Goal: Task Accomplishment & Management: Complete application form

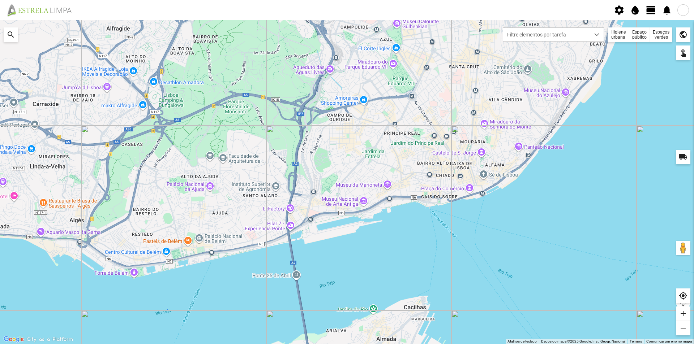
click at [661, 34] on div "Espaços verdes" at bounding box center [661, 34] width 22 height 14
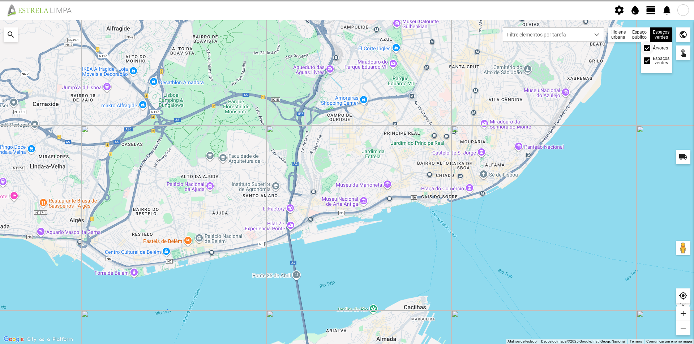
click at [645, 43] on div "Árvores Espaços verdes" at bounding box center [656, 57] width 31 height 31
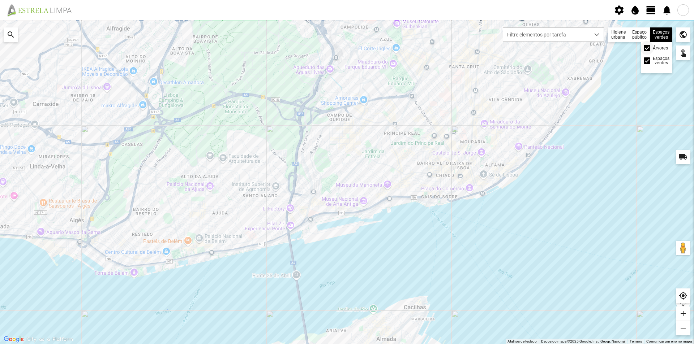
click at [644, 49] on div at bounding box center [647, 48] width 7 height 7
click at [648, 47] on div at bounding box center [647, 48] width 7 height 7
click at [648, 48] on div at bounding box center [647, 48] width 7 height 7
click at [653, 12] on span "view_day" at bounding box center [650, 10] width 11 height 11
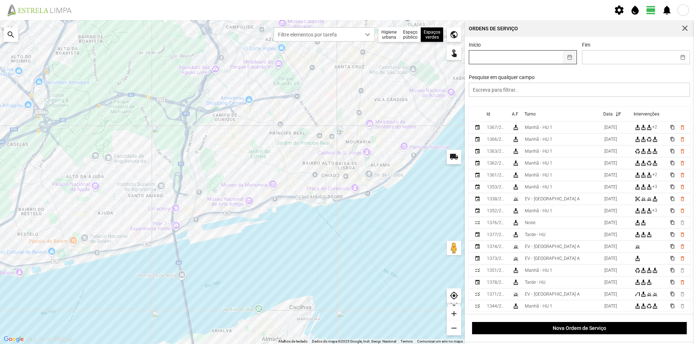
click at [567, 58] on button "button" at bounding box center [570, 57] width 14 height 13
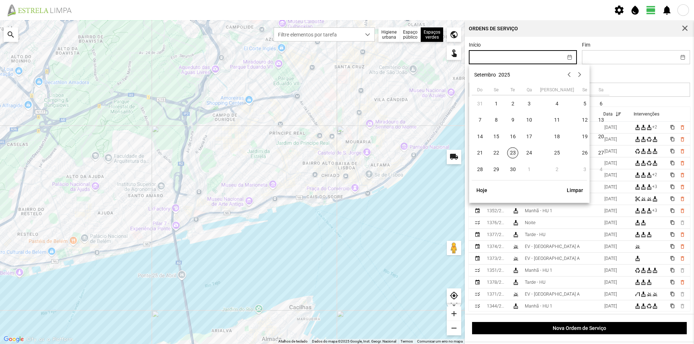
click at [513, 154] on span "23" at bounding box center [513, 153] width 12 height 12
type input "[DATE]"
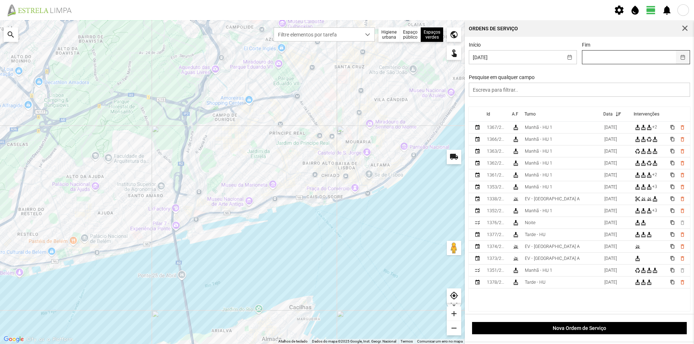
click at [676, 56] on button "button" at bounding box center [683, 57] width 14 height 13
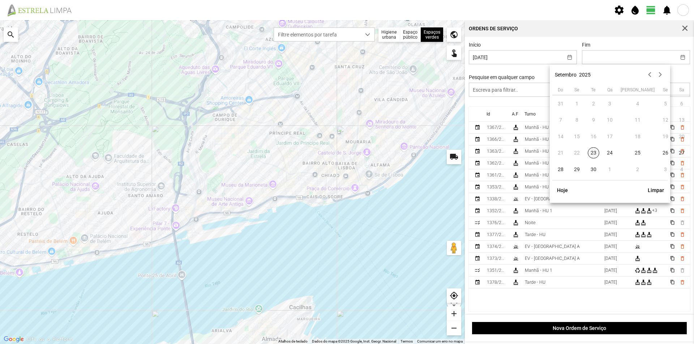
click at [597, 153] on span "23" at bounding box center [594, 153] width 12 height 12
type input "[DATE]"
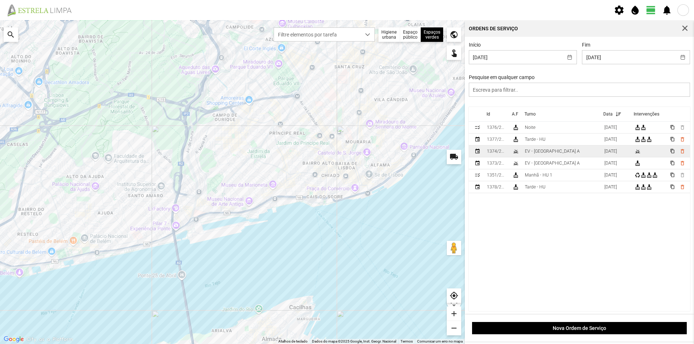
click at [557, 154] on td "EV - [GEOGRAPHIC_DATA] A" at bounding box center [561, 152] width 79 height 12
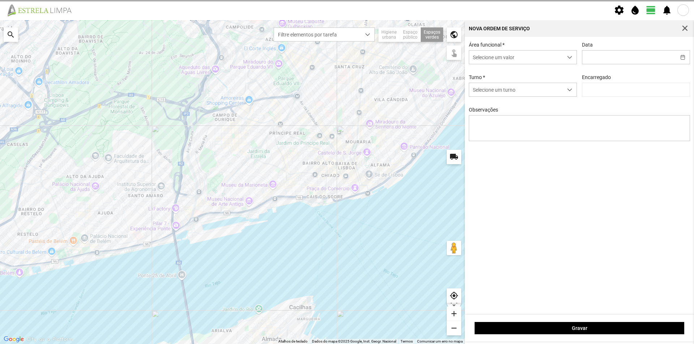
type input "[DATE]"
type textarea "Lisboa Antiga"
type input "[PERSON_NAME]"
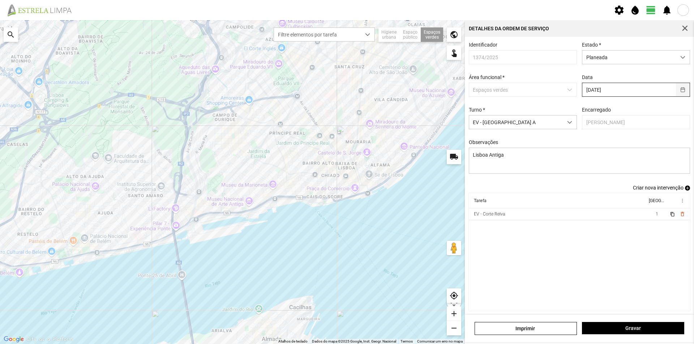
click at [677, 92] on button "button" at bounding box center [683, 89] width 14 height 13
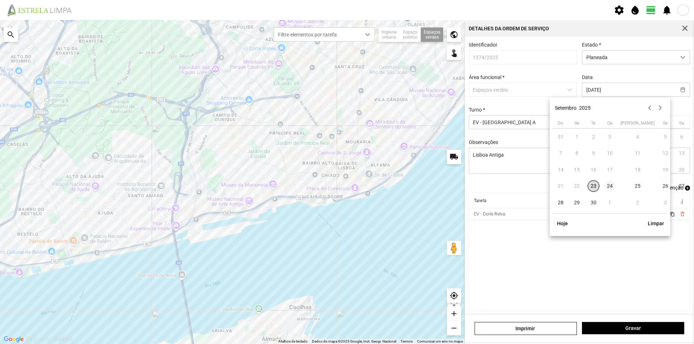
click at [611, 185] on span "24" at bounding box center [610, 187] width 12 height 12
type input "[DATE]"
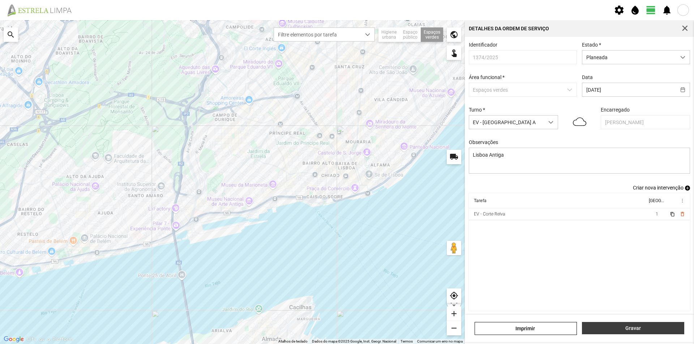
click at [627, 328] on span "Gravar" at bounding box center [633, 329] width 95 height 6
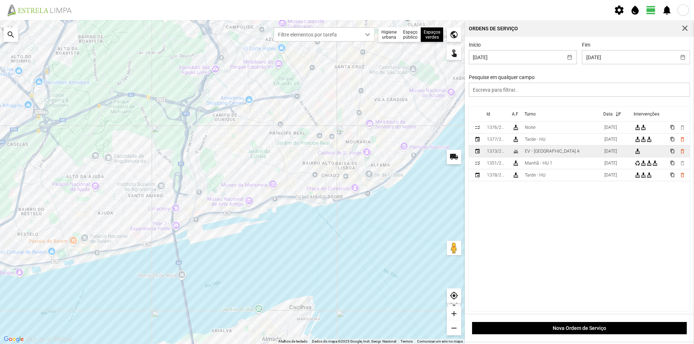
click at [545, 154] on div "EV - [GEOGRAPHIC_DATA] A" at bounding box center [552, 151] width 55 height 5
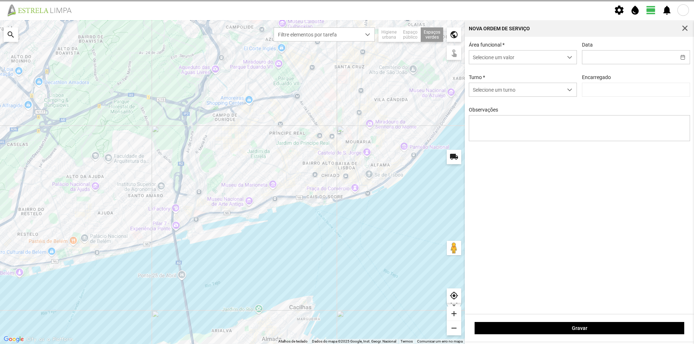
type input "[DATE]"
type textarea "Recolha de Papeleiras"
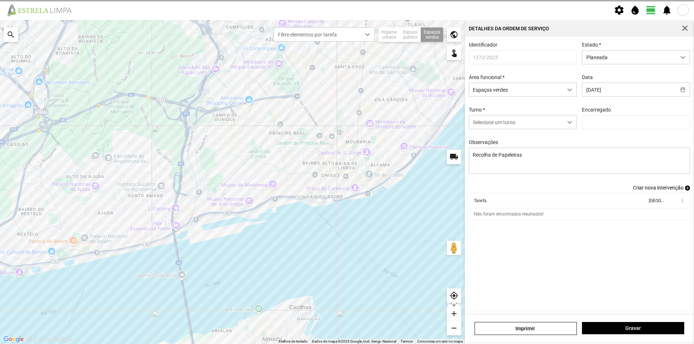
type input "[PERSON_NAME]"
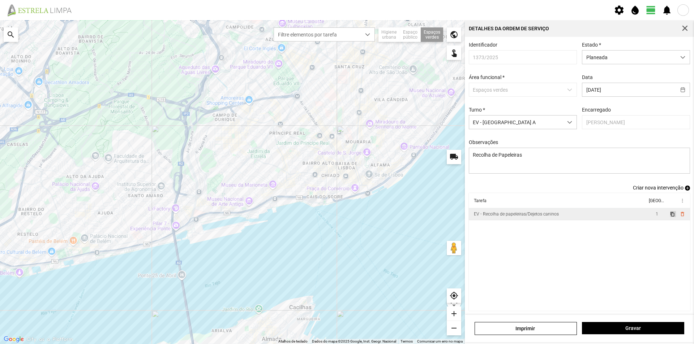
click at [670, 217] on span "content_copy" at bounding box center [672, 214] width 5 height 5
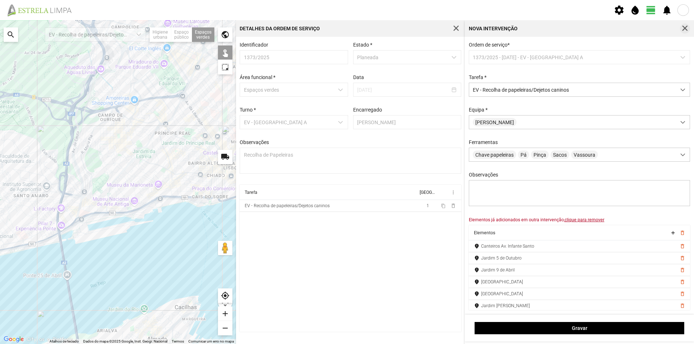
click at [686, 27] on span "button" at bounding box center [684, 28] width 7 height 7
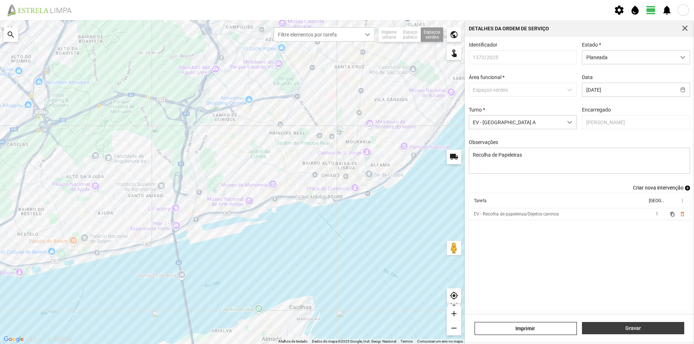
click at [642, 330] on span "Gravar" at bounding box center [633, 329] width 95 height 6
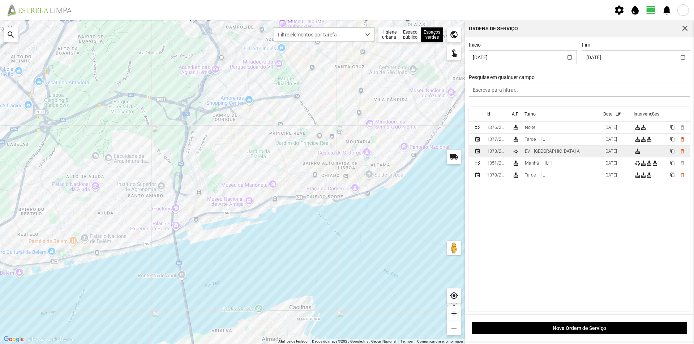
click at [554, 153] on td "EV - [GEOGRAPHIC_DATA] A" at bounding box center [561, 152] width 79 height 12
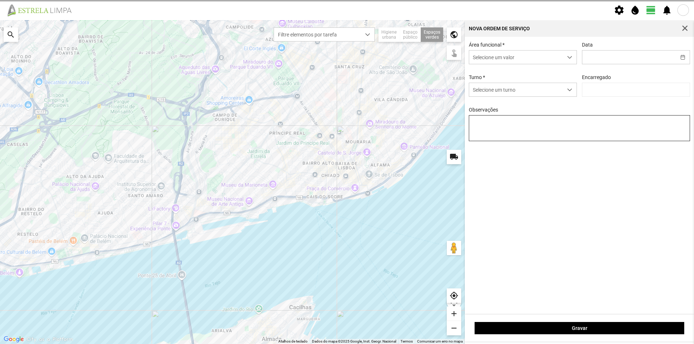
type input "[DATE]"
type input "[PERSON_NAME]"
type textarea "Recolha de Papeleiras"
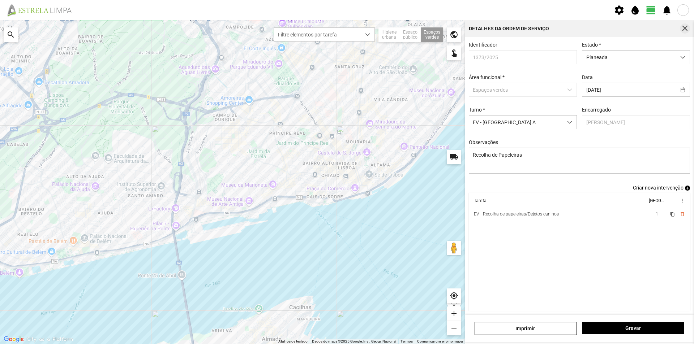
click at [685, 27] on span "button" at bounding box center [684, 28] width 7 height 7
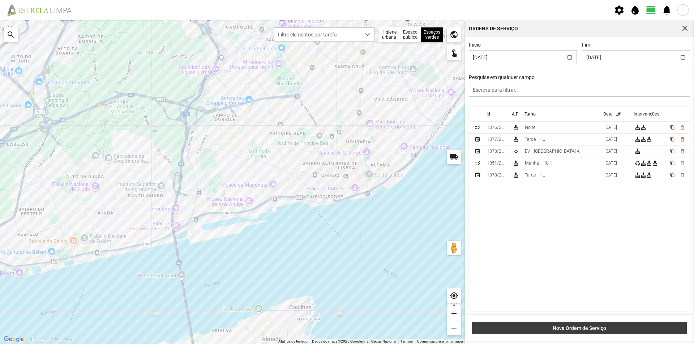
click at [573, 330] on span "Nova Ordem de Serviço" at bounding box center [579, 329] width 207 height 6
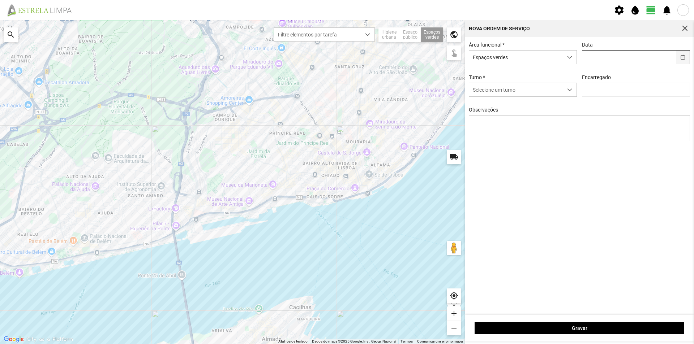
click at [682, 59] on button "button" at bounding box center [683, 57] width 14 height 13
click at [595, 155] on span "23" at bounding box center [599, 153] width 12 height 12
type input "[DATE]"
click at [571, 91] on span "dropdown trigger" at bounding box center [569, 89] width 5 height 5
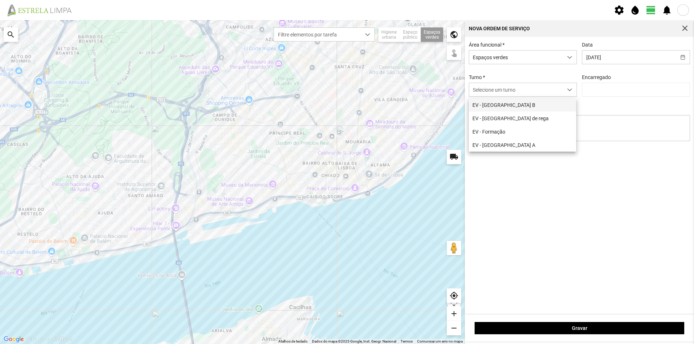
click at [522, 103] on li "EV - [GEOGRAPHIC_DATA] B" at bounding box center [522, 104] width 107 height 13
type input "[PERSON_NAME]"
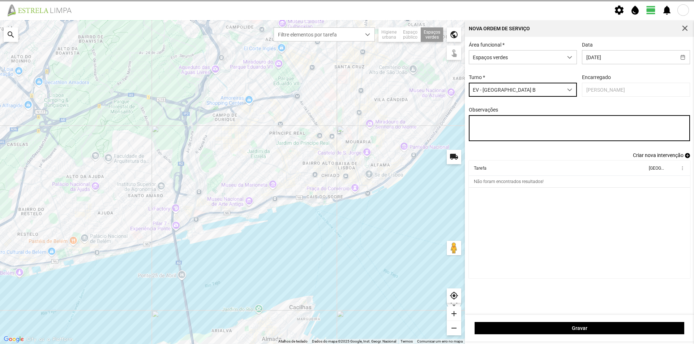
click at [526, 123] on textarea "Observações" at bounding box center [579, 128] width 221 height 26
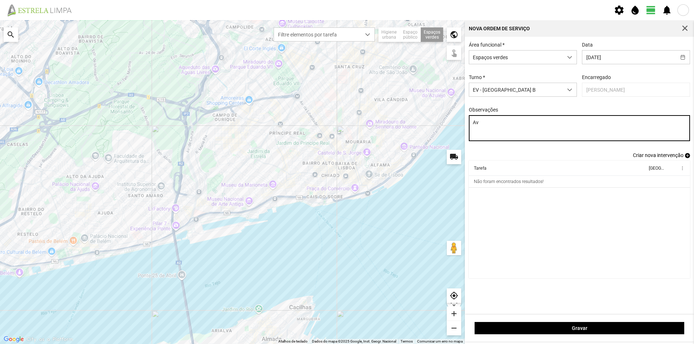
type textarea "A"
type textarea "Jardim Av. Infante Santo"
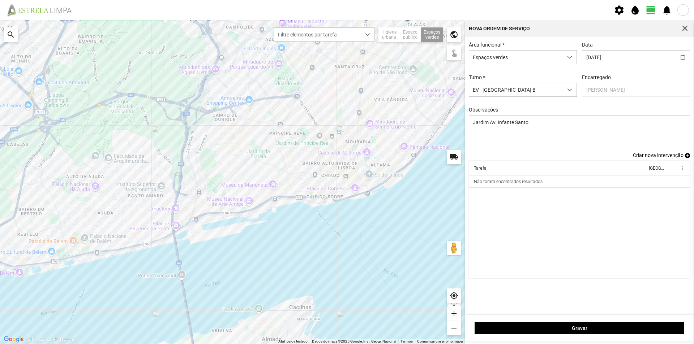
click at [685, 158] on span "add" at bounding box center [687, 155] width 5 height 5
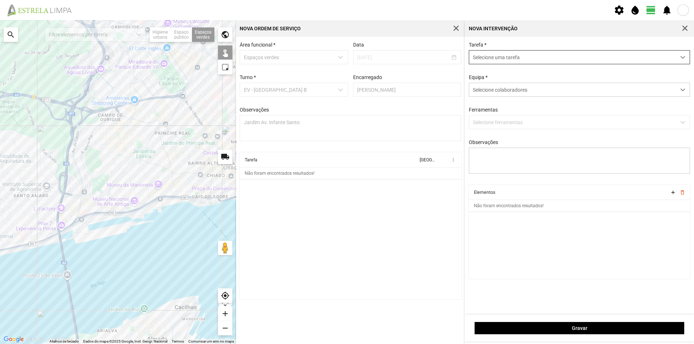
click at [491, 58] on span "Selecione uma tarefa" at bounding box center [572, 57] width 207 height 13
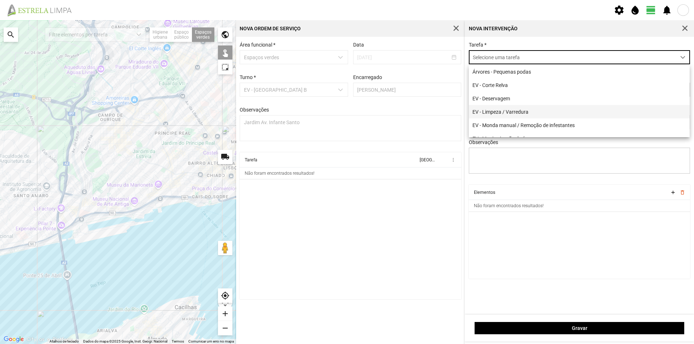
click at [524, 111] on li "EV - Limpeza / Varredura" at bounding box center [579, 111] width 221 height 13
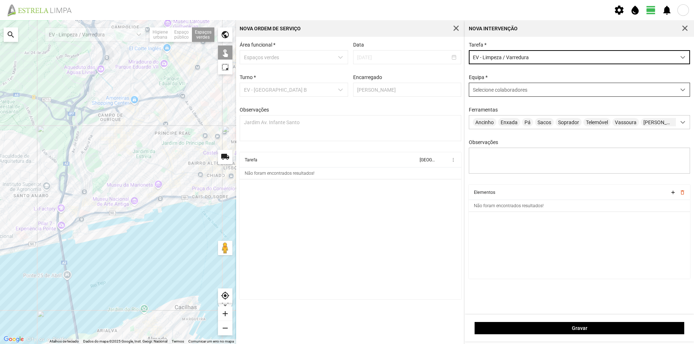
click at [492, 90] on span "Selecione colaboradores" at bounding box center [500, 90] width 55 height 6
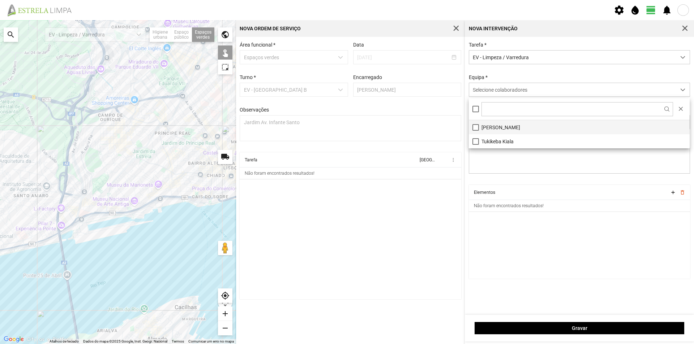
click at [489, 126] on li "[PERSON_NAME]" at bounding box center [579, 127] width 221 height 14
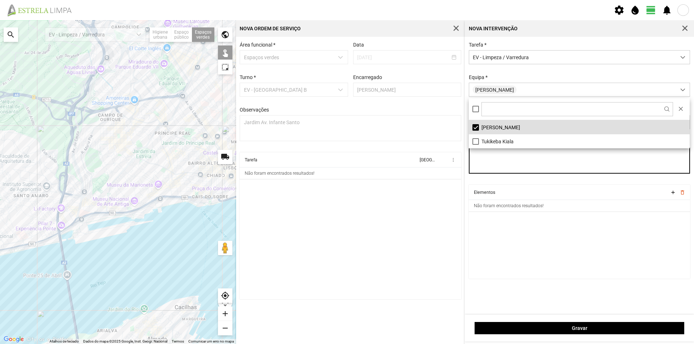
click at [507, 170] on textarea "Observações" at bounding box center [579, 161] width 221 height 26
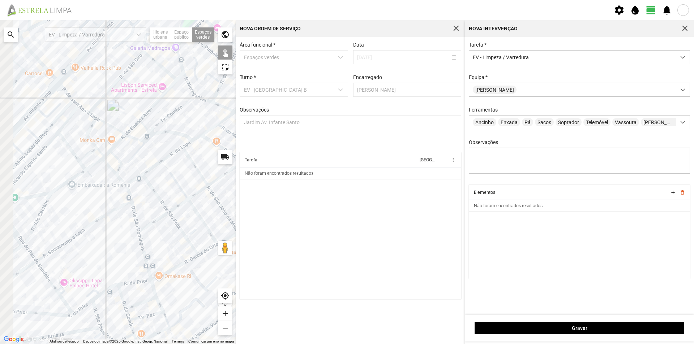
drag, startPoint x: 74, startPoint y: 122, endPoint x: 164, endPoint y: 166, distance: 99.9
click at [182, 166] on div at bounding box center [118, 182] width 236 height 324
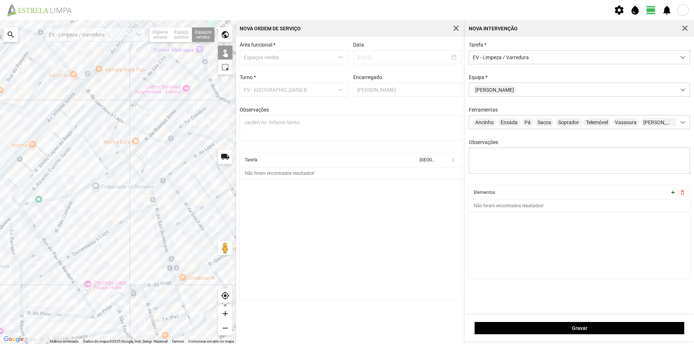
click at [52, 106] on div at bounding box center [118, 182] width 236 height 324
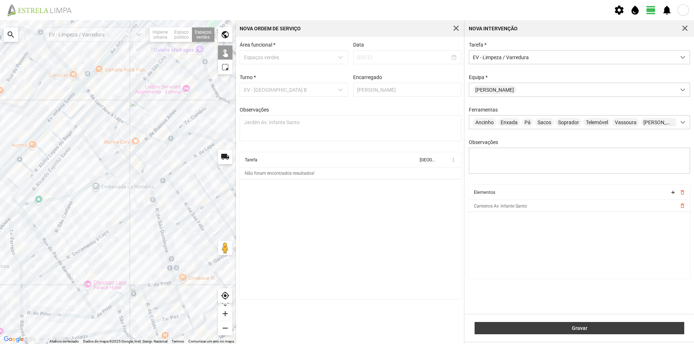
click at [565, 328] on span "Gravar" at bounding box center [579, 329] width 202 height 6
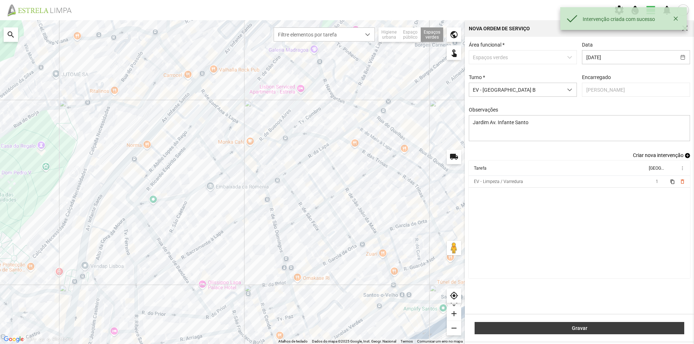
click at [551, 326] on span "Gravar" at bounding box center [579, 329] width 202 height 6
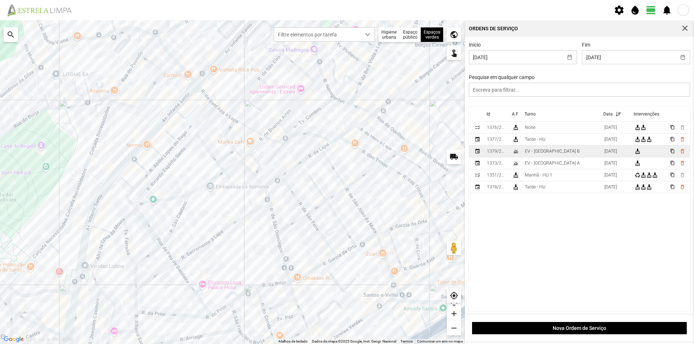
click at [558, 156] on td "EV - [GEOGRAPHIC_DATA] B" at bounding box center [561, 152] width 79 height 12
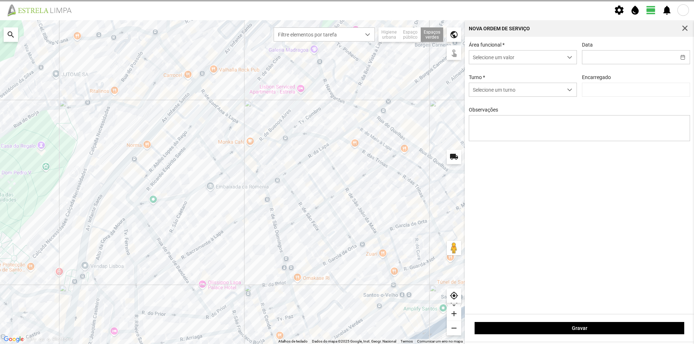
type input "[DATE]"
type textarea "Jardim Av. Infante Santo"
type input "[PERSON_NAME]"
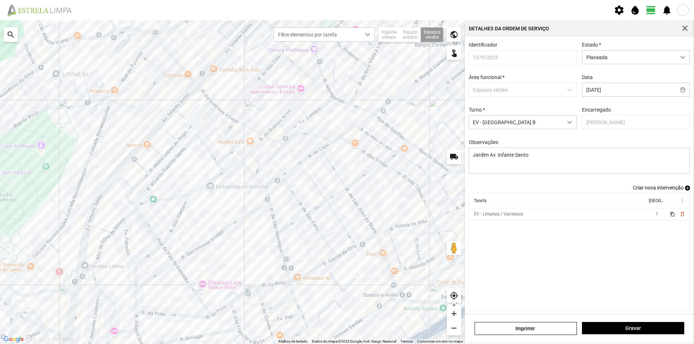
click at [685, 191] on span "add" at bounding box center [687, 188] width 5 height 5
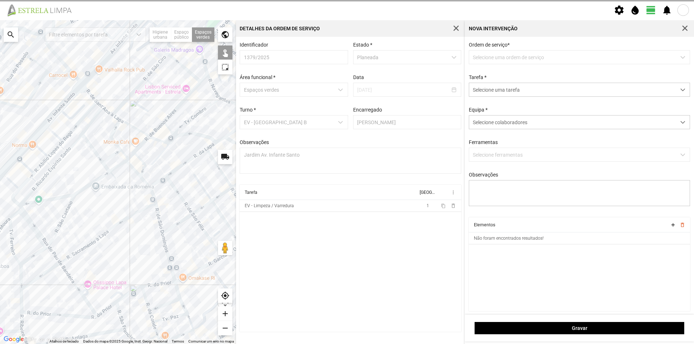
click at [489, 59] on p-dropdown "Selecione uma ordem de serviço" at bounding box center [579, 57] width 221 height 14
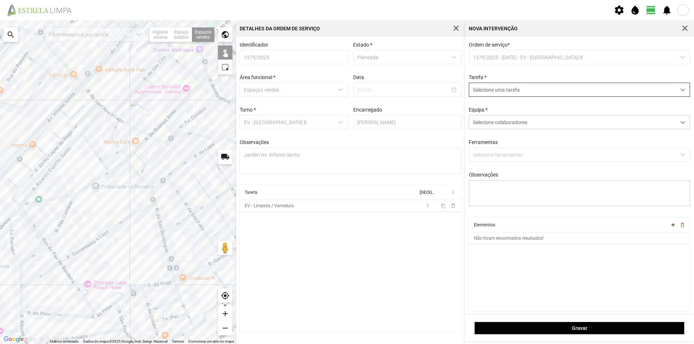
click at [488, 89] on span "Selecione uma tarefa" at bounding box center [572, 89] width 207 height 13
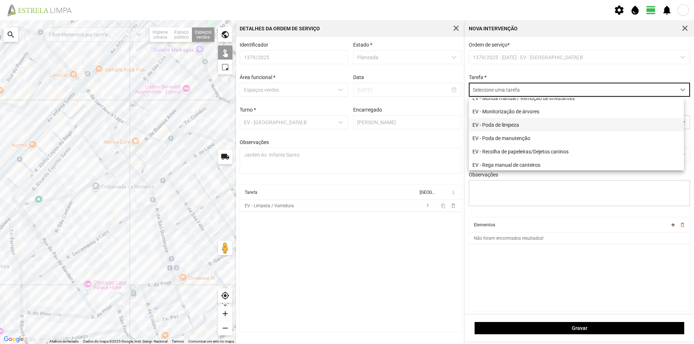
scroll to position [72, 0]
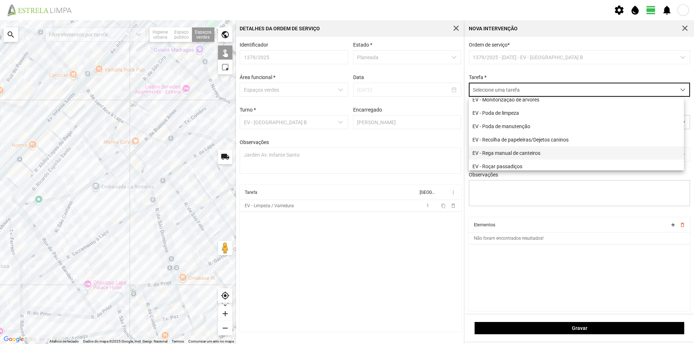
click at [533, 154] on li "EV - Rega manual de canteiros" at bounding box center [576, 152] width 215 height 13
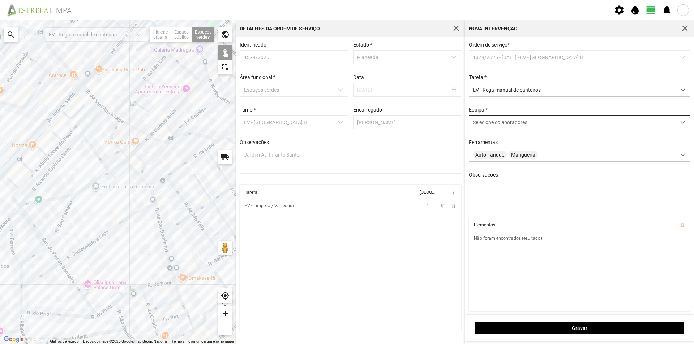
click at [513, 128] on div "Selecione colaboradores" at bounding box center [572, 122] width 207 height 13
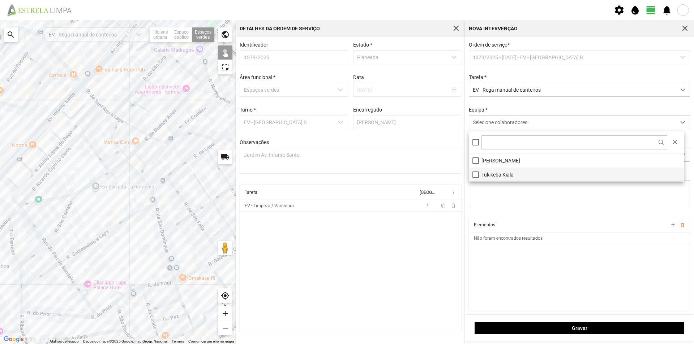
drag, startPoint x: 513, startPoint y: 158, endPoint x: 525, endPoint y: 178, distance: 23.9
click at [513, 159] on li "[PERSON_NAME]" at bounding box center [576, 161] width 215 height 14
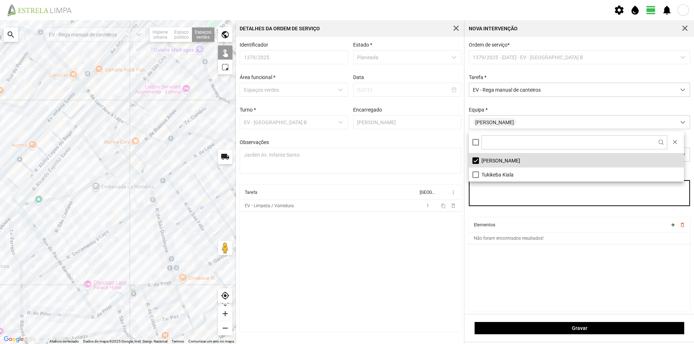
click at [525, 192] on textarea "Observações" at bounding box center [579, 193] width 221 height 26
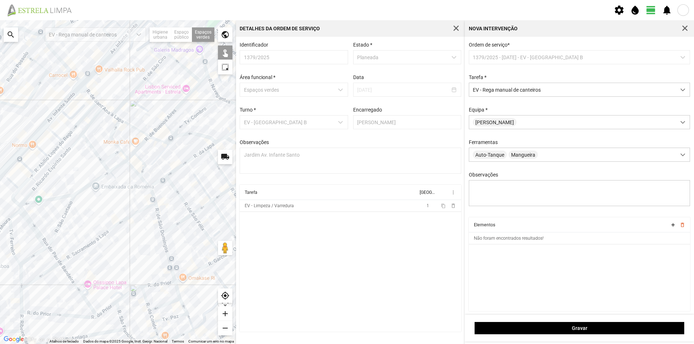
click at [50, 100] on div at bounding box center [118, 182] width 236 height 324
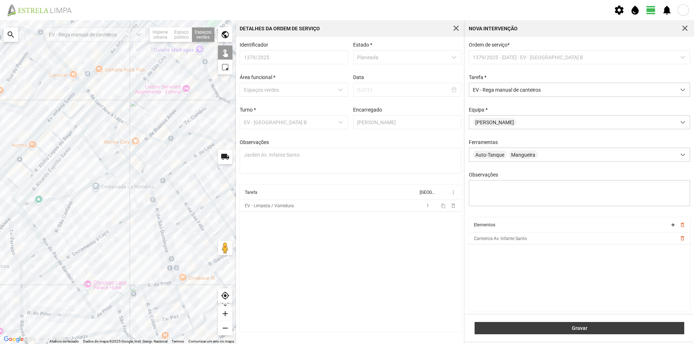
click at [539, 324] on button "Gravar" at bounding box center [579, 328] width 210 height 12
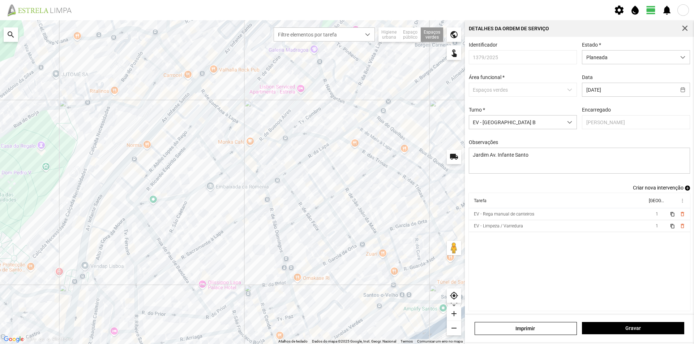
click at [685, 191] on span "add" at bounding box center [687, 188] width 5 height 5
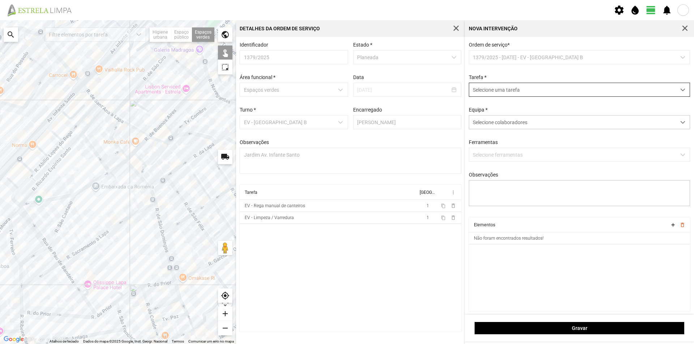
click at [493, 90] on span "Selecione uma tarefa" at bounding box center [572, 89] width 207 height 13
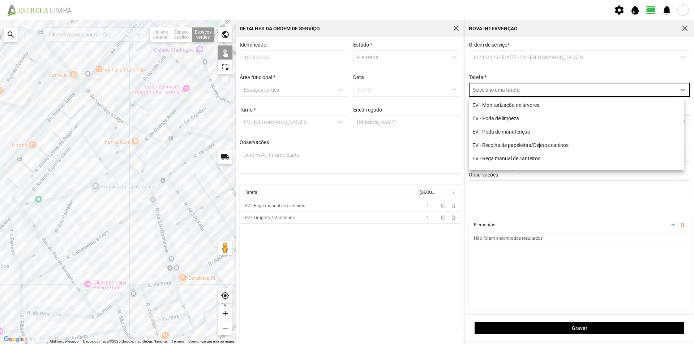
scroll to position [72, 0]
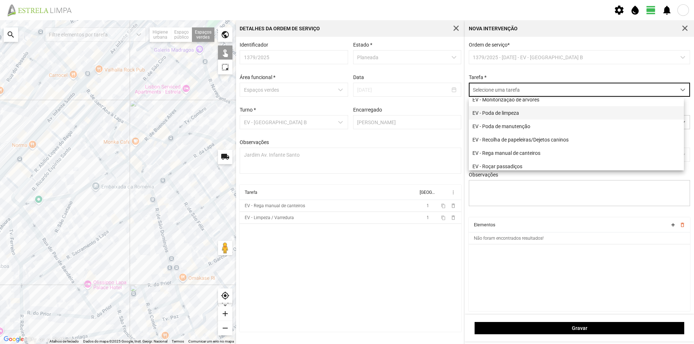
click at [517, 113] on li "EV - Poda de limpeza" at bounding box center [576, 112] width 215 height 13
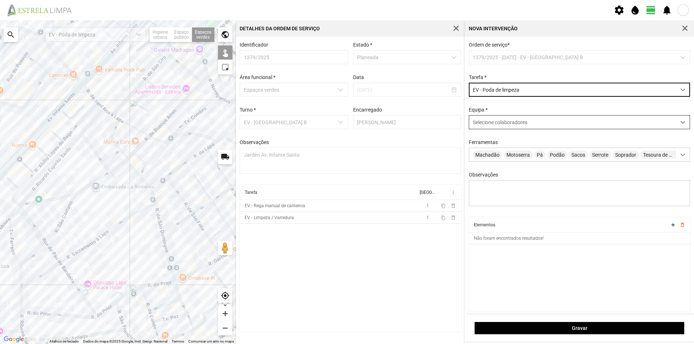
click at [505, 122] on span "Selecione colaboradores" at bounding box center [500, 123] width 55 height 6
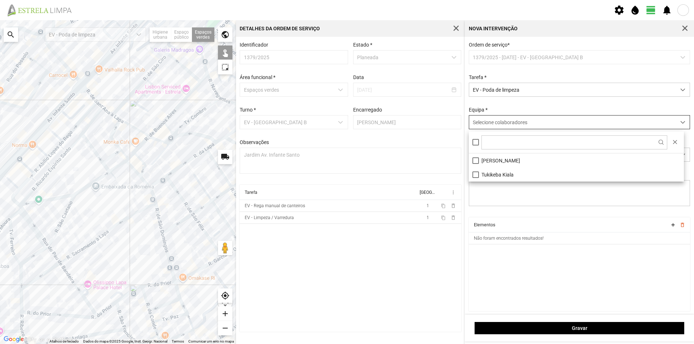
scroll to position [4, 32]
click at [505, 161] on li "[PERSON_NAME]" at bounding box center [576, 161] width 215 height 14
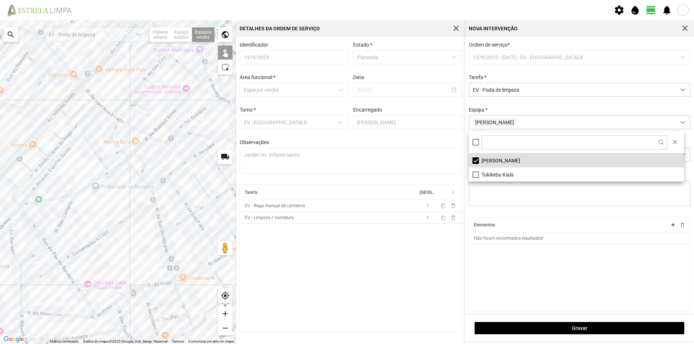
click at [48, 110] on div at bounding box center [118, 182] width 236 height 324
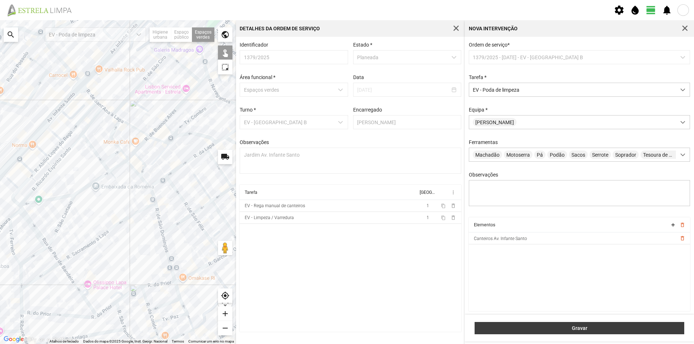
click at [589, 325] on button "Gravar" at bounding box center [579, 328] width 210 height 12
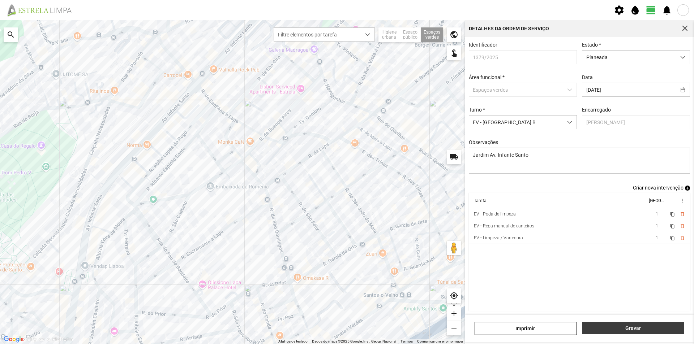
click at [617, 330] on span "Gravar" at bounding box center [633, 329] width 95 height 6
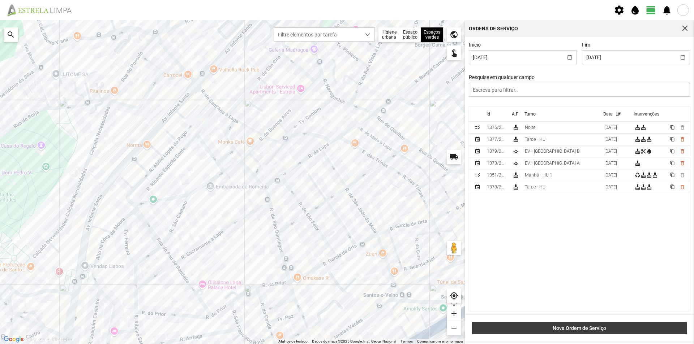
click at [578, 328] on span "Nova Ordem de Serviço" at bounding box center [579, 329] width 207 height 6
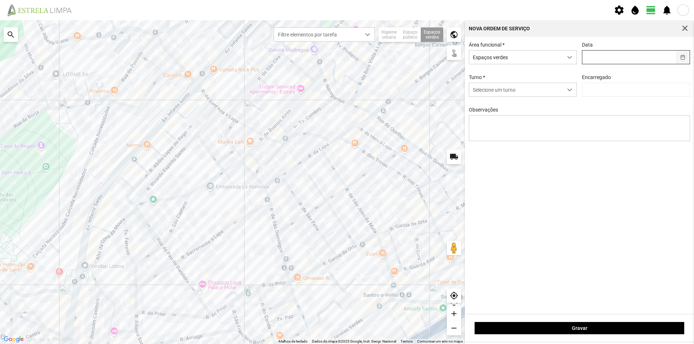
click at [683, 60] on button "button" at bounding box center [683, 57] width 14 height 13
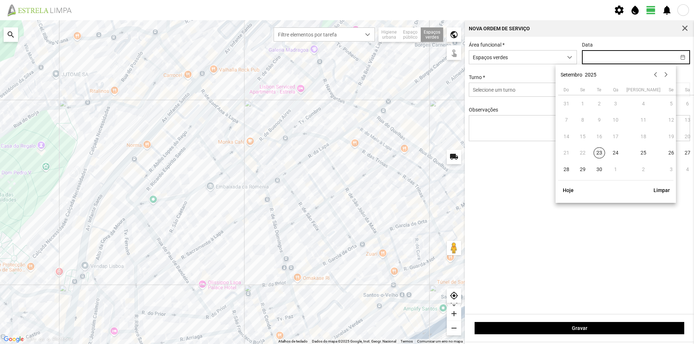
click at [597, 156] on span "23" at bounding box center [599, 153] width 12 height 12
type input "[DATE]"
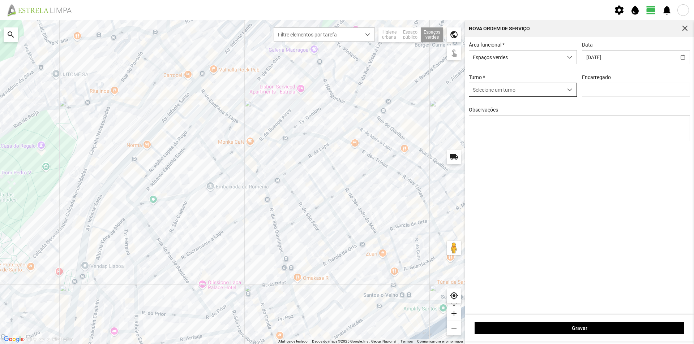
click at [554, 91] on span "Selecione um turno" at bounding box center [516, 89] width 94 height 13
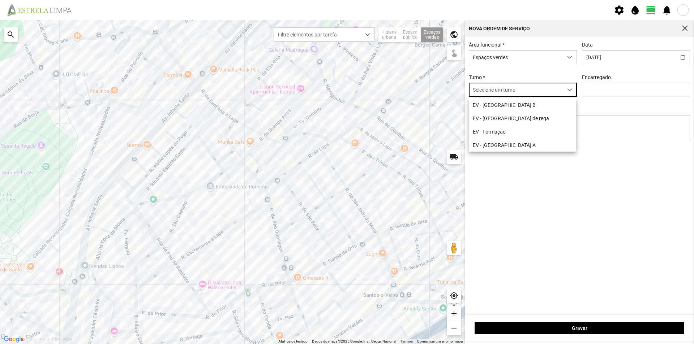
scroll to position [4, 32]
click at [498, 145] on li "EV - [GEOGRAPHIC_DATA] A" at bounding box center [522, 144] width 107 height 13
type input "[PERSON_NAME]"
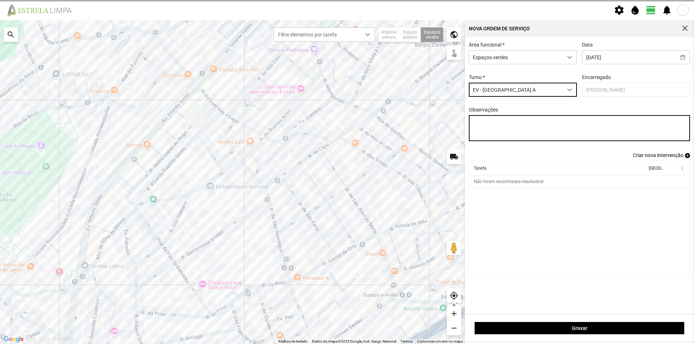
click at [495, 126] on textarea "Observações" at bounding box center [579, 128] width 221 height 26
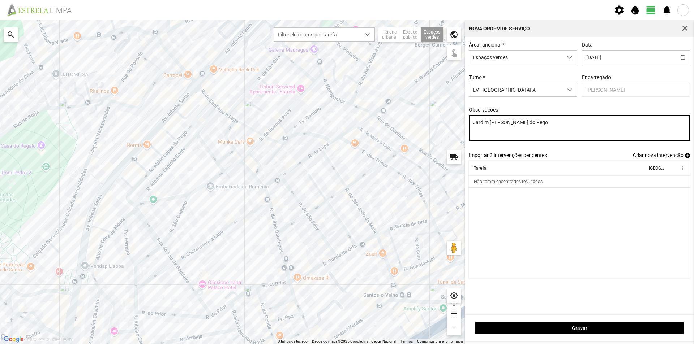
type textarea "Jardim [PERSON_NAME] do Rego"
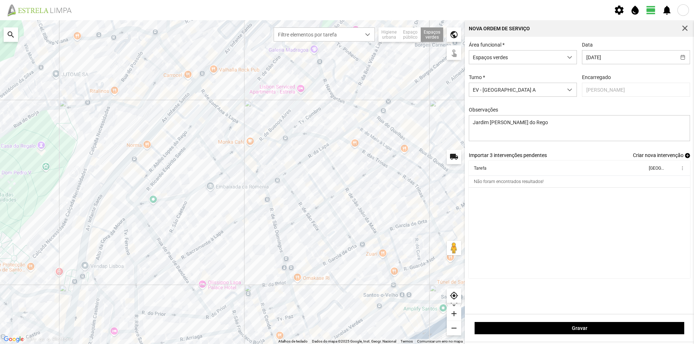
click at [514, 196] on cdk-virtual-scroll-viewport "Tarefa Equipa more_vert Não foram encontrados resultados!" at bounding box center [579, 220] width 221 height 118
click at [688, 157] on span "add" at bounding box center [687, 155] width 5 height 5
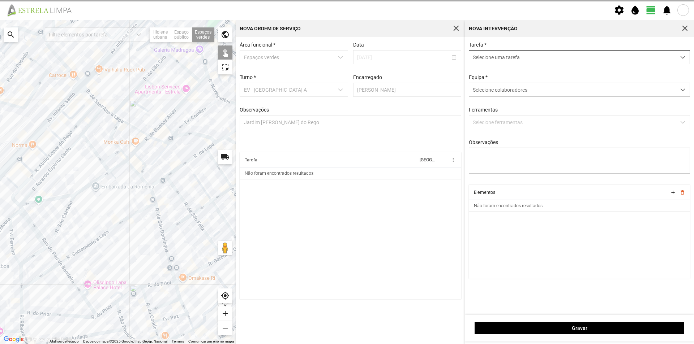
click at [491, 58] on span "Selecione uma tarefa" at bounding box center [572, 57] width 207 height 13
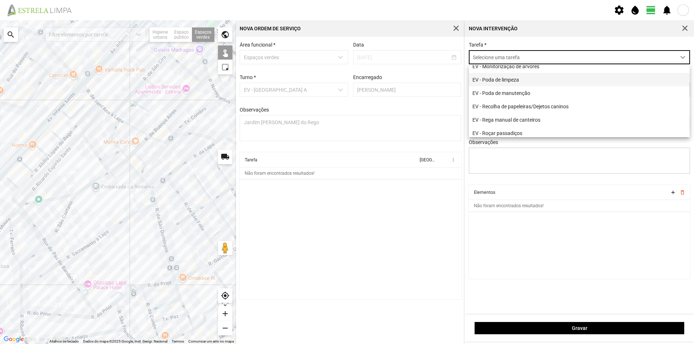
scroll to position [93, 0]
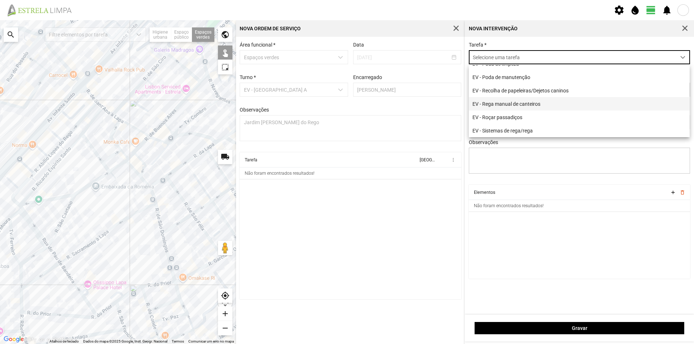
click at [533, 104] on li "EV - Rega manual de canteiros" at bounding box center [579, 103] width 221 height 13
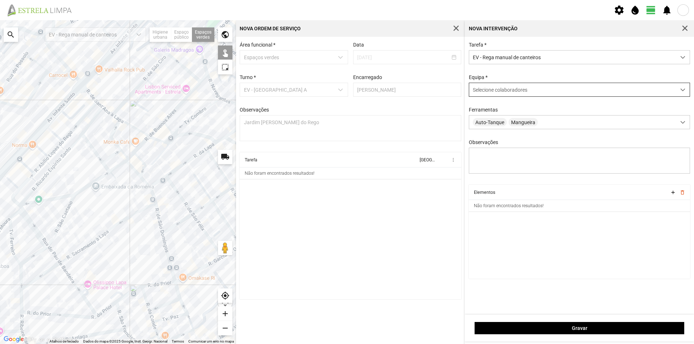
click at [508, 91] on span "Selecione colaboradores" at bounding box center [500, 90] width 55 height 6
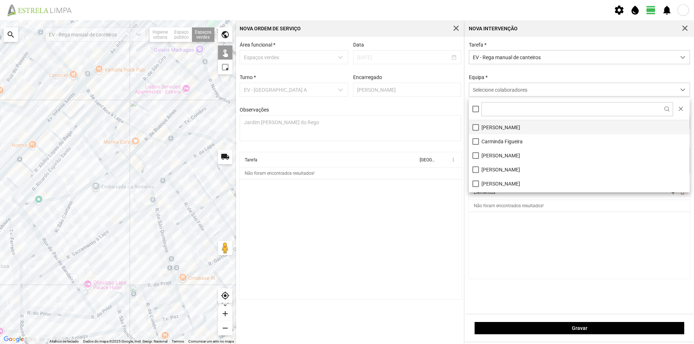
click at [502, 124] on li "[PERSON_NAME]" at bounding box center [579, 127] width 221 height 14
click at [536, 228] on cdk-virtual-scroll-viewport "Elementos add delete_outline Não foram encontrados resultados!" at bounding box center [579, 232] width 221 height 94
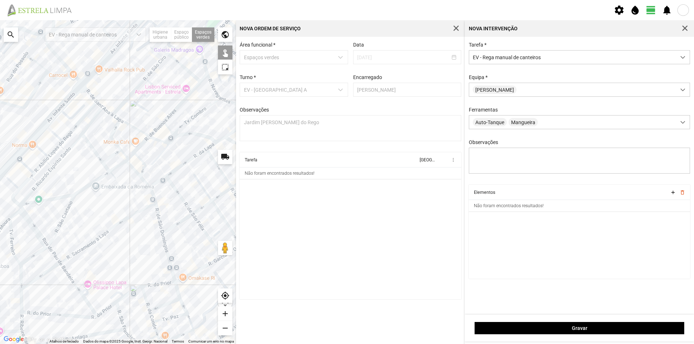
click at [61, 133] on div at bounding box center [118, 182] width 236 height 324
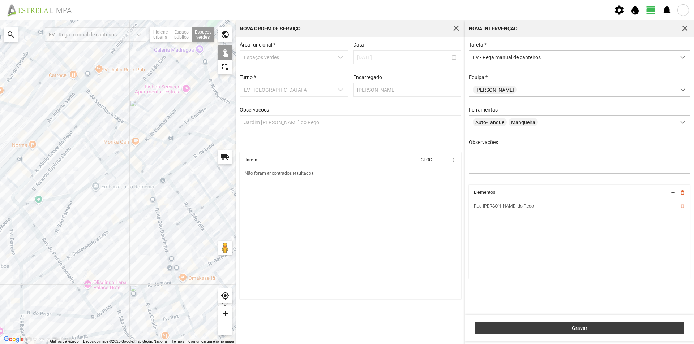
click at [564, 329] on span "Gravar" at bounding box center [579, 329] width 202 height 6
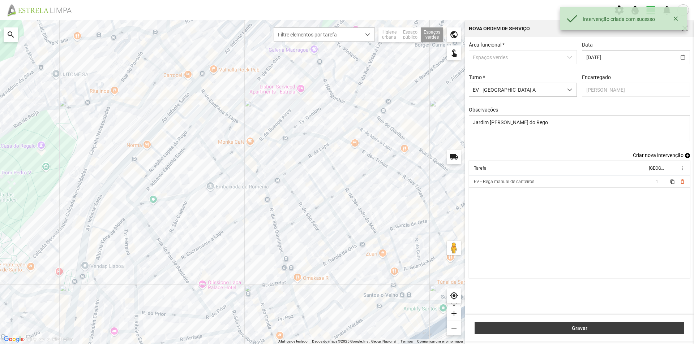
click at [561, 326] on span "Gravar" at bounding box center [579, 329] width 202 height 6
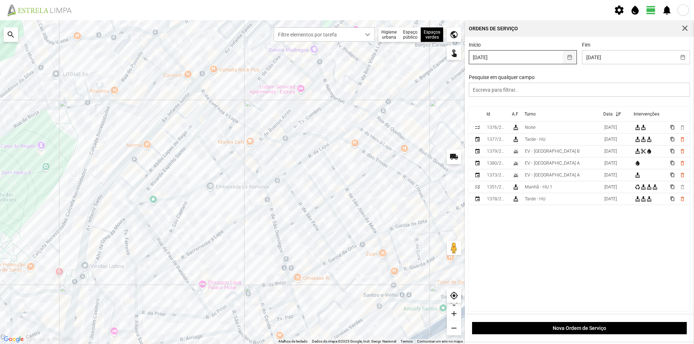
click at [567, 57] on button "button" at bounding box center [570, 57] width 14 height 13
click at [681, 58] on button "button" at bounding box center [683, 57] width 14 height 13
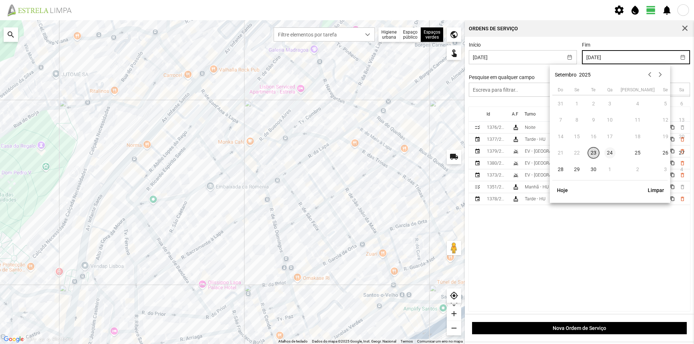
click at [610, 153] on span "24" at bounding box center [610, 153] width 12 height 12
type input "[DATE]"
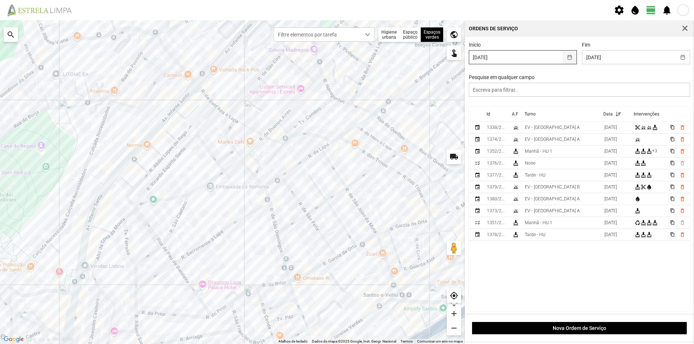
click at [567, 59] on button "button" at bounding box center [570, 57] width 14 height 13
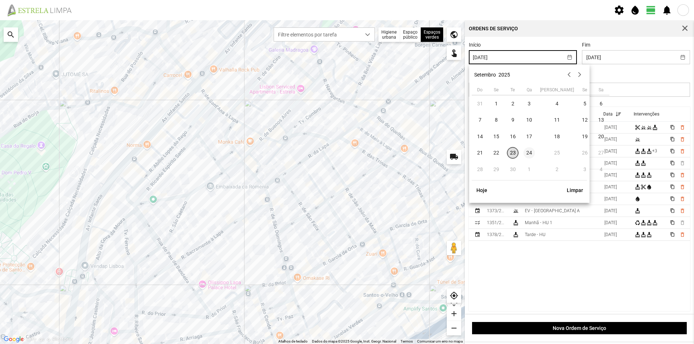
click at [532, 153] on span "24" at bounding box center [529, 153] width 12 height 12
type input "[DATE]"
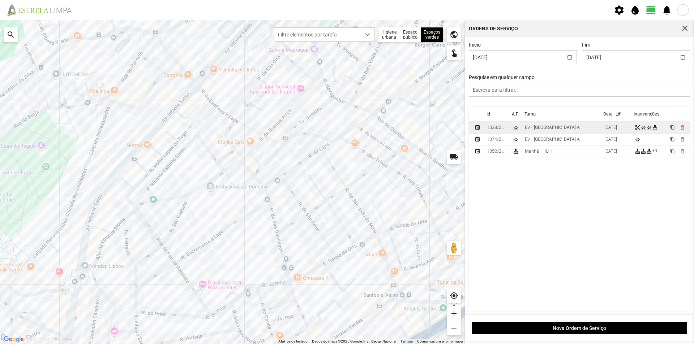
click at [565, 130] on td "EV - [GEOGRAPHIC_DATA] A" at bounding box center [561, 128] width 79 height 12
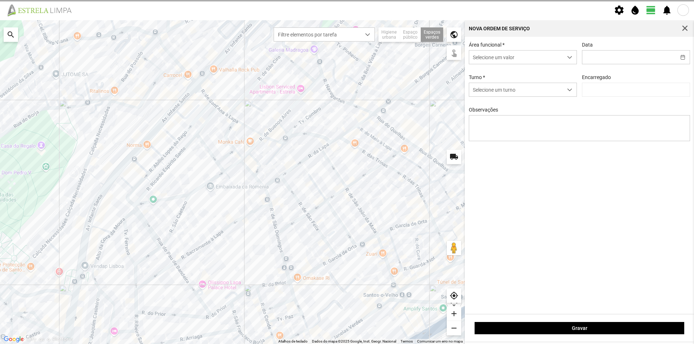
type input "[DATE]"
type textarea "Canteiros do Borja"
type input "[PERSON_NAME]"
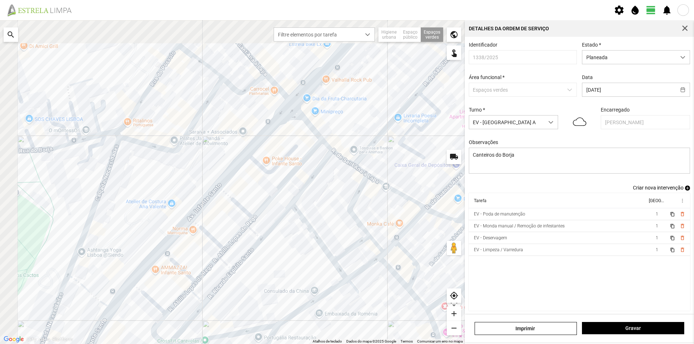
drag, startPoint x: 203, startPoint y: 106, endPoint x: 412, endPoint y: 175, distance: 219.6
click at [412, 175] on div at bounding box center [232, 182] width 465 height 324
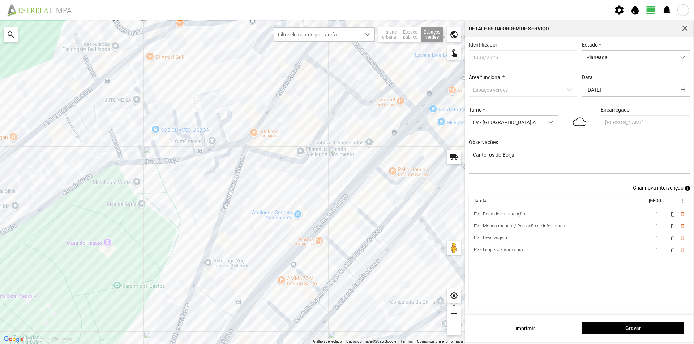
drag, startPoint x: 233, startPoint y: 164, endPoint x: 192, endPoint y: 157, distance: 42.2
click at [192, 157] on div at bounding box center [232, 182] width 465 height 324
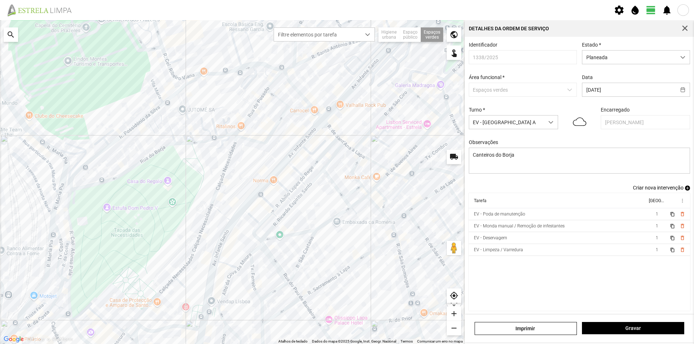
drag, startPoint x: 407, startPoint y: 135, endPoint x: 289, endPoint y: 134, distance: 118.5
click at [291, 134] on div at bounding box center [232, 182] width 465 height 324
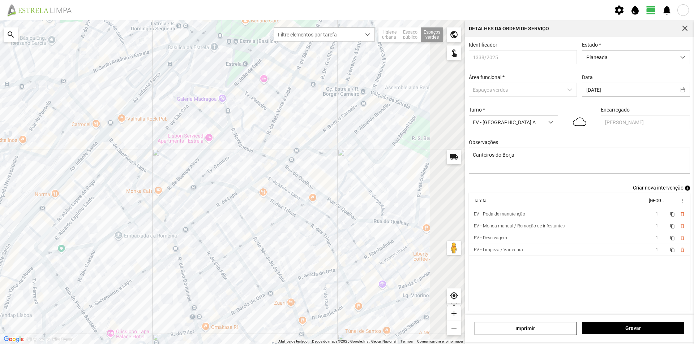
drag, startPoint x: 268, startPoint y: 143, endPoint x: 215, endPoint y: 151, distance: 53.8
click at [216, 151] on div at bounding box center [232, 182] width 465 height 324
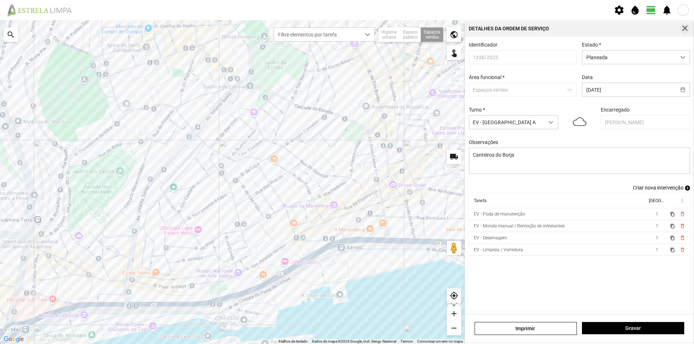
click at [683, 29] on span "button" at bounding box center [684, 28] width 7 height 7
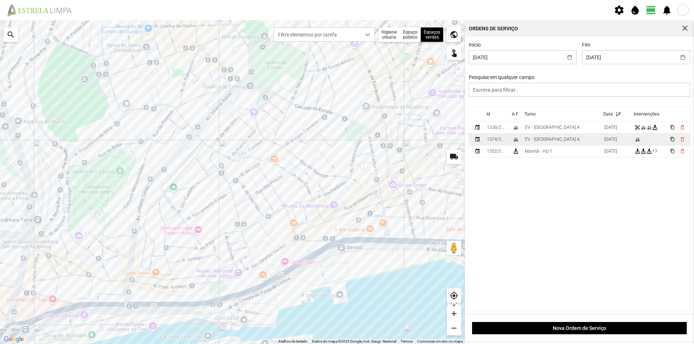
click at [558, 141] on td "EV - [GEOGRAPHIC_DATA] A" at bounding box center [561, 140] width 79 height 12
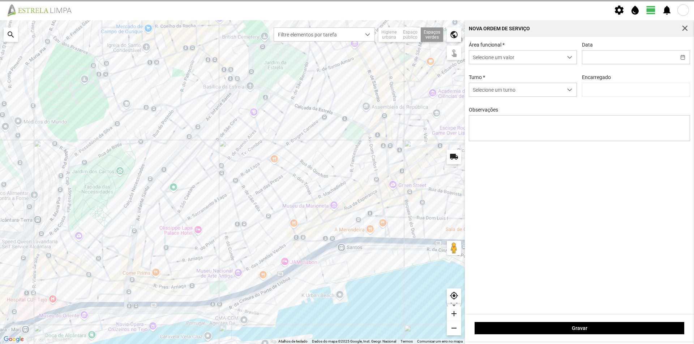
type input "[DATE]"
type textarea "Lisboa Antiga"
type input "[PERSON_NAME]"
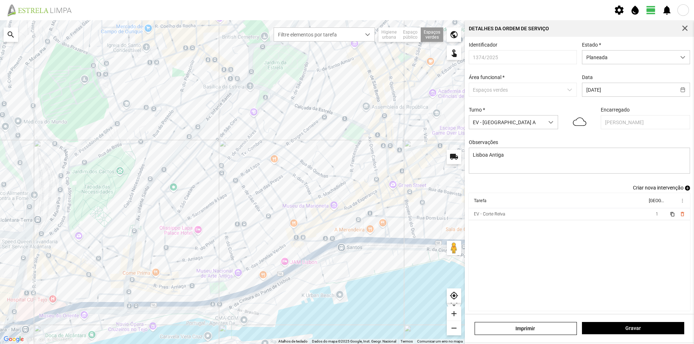
click at [685, 191] on span "add" at bounding box center [687, 188] width 5 height 5
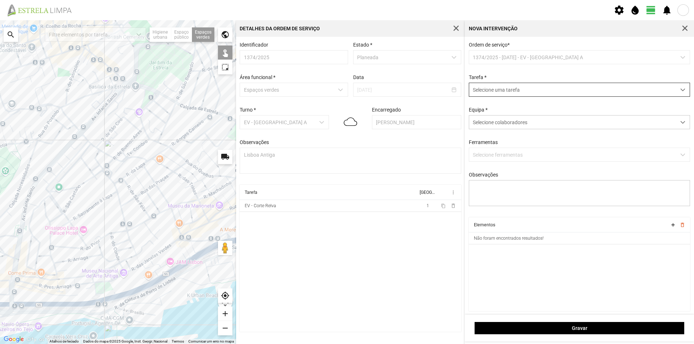
click at [498, 91] on span "Selecione uma tarefa" at bounding box center [572, 89] width 207 height 13
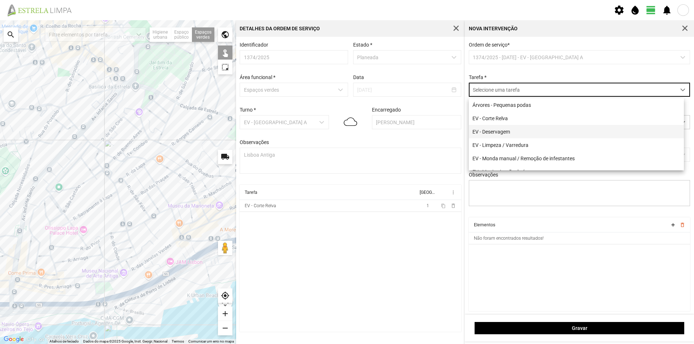
click at [491, 133] on li "EV - Deservagem" at bounding box center [576, 131] width 215 height 13
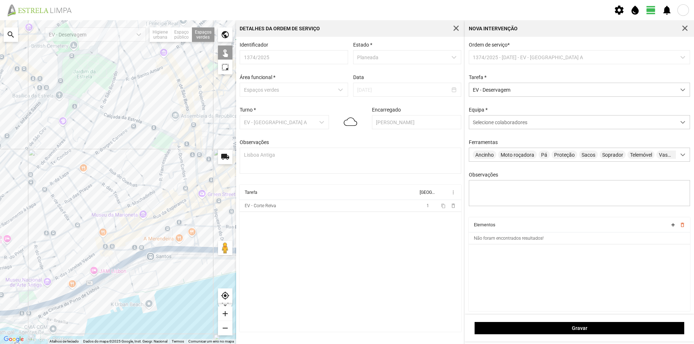
drag, startPoint x: 146, startPoint y: 182, endPoint x: 65, endPoint y: 190, distance: 81.0
click at [67, 192] on div at bounding box center [118, 182] width 236 height 324
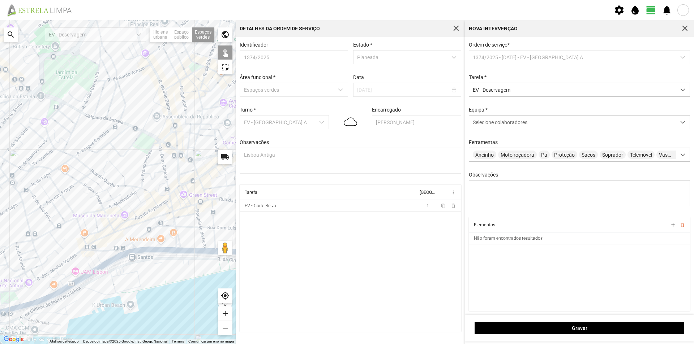
click at [145, 148] on div at bounding box center [118, 182] width 236 height 324
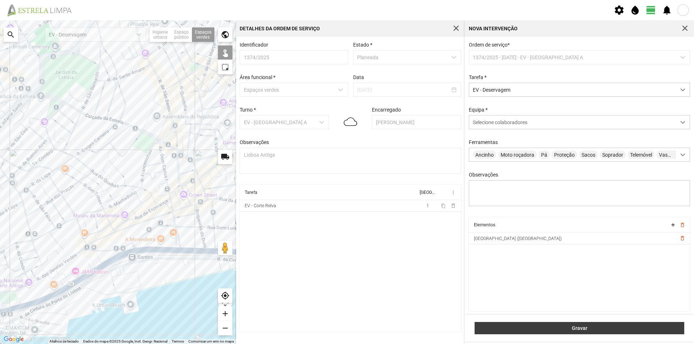
click at [528, 328] on span "Gravar" at bounding box center [579, 329] width 202 height 6
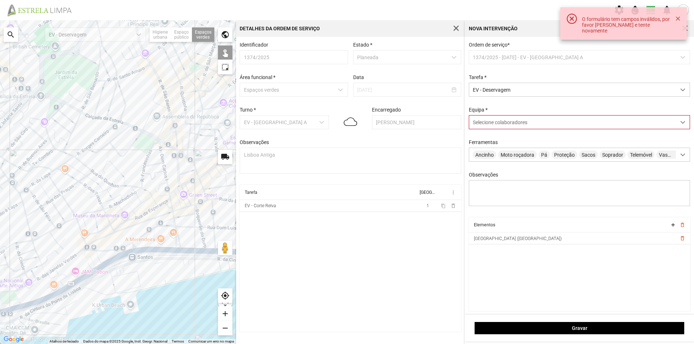
click at [496, 125] on span "Selecione colaboradores" at bounding box center [500, 123] width 55 height 6
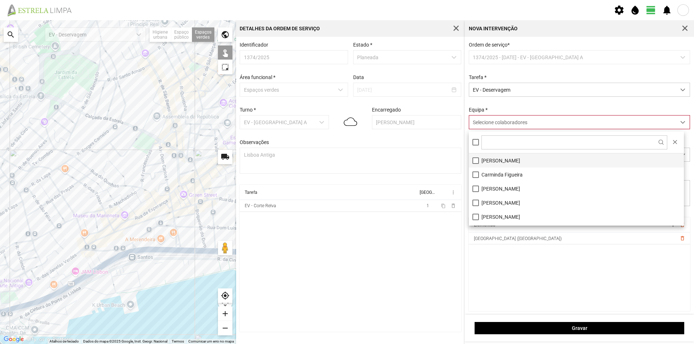
click at [496, 163] on li "[PERSON_NAME]" at bounding box center [576, 161] width 215 height 14
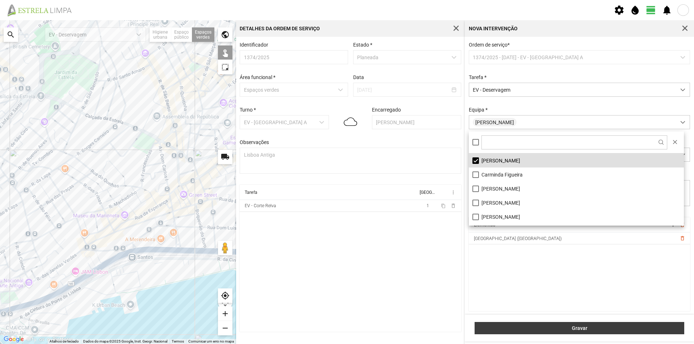
click at [522, 326] on span "Gravar" at bounding box center [579, 329] width 202 height 6
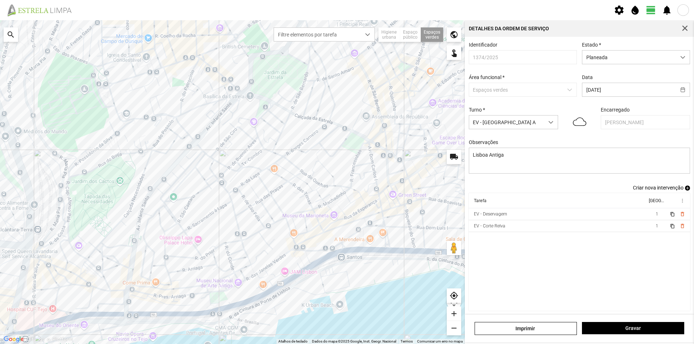
click at [685, 191] on span "add" at bounding box center [687, 188] width 5 height 5
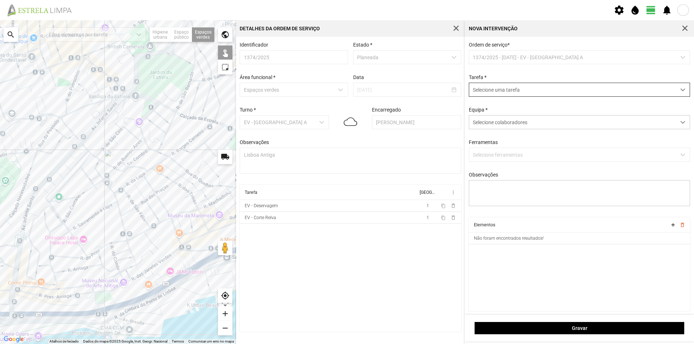
click at [566, 89] on span "Selecione uma tarefa" at bounding box center [572, 89] width 207 height 13
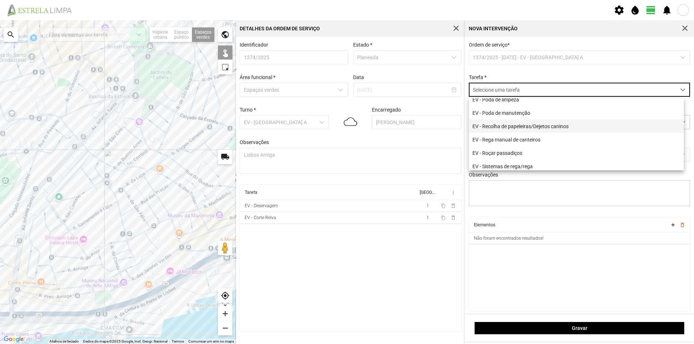
scroll to position [93, 0]
click at [525, 152] on li "EV - Roçar passadiços" at bounding box center [576, 150] width 215 height 13
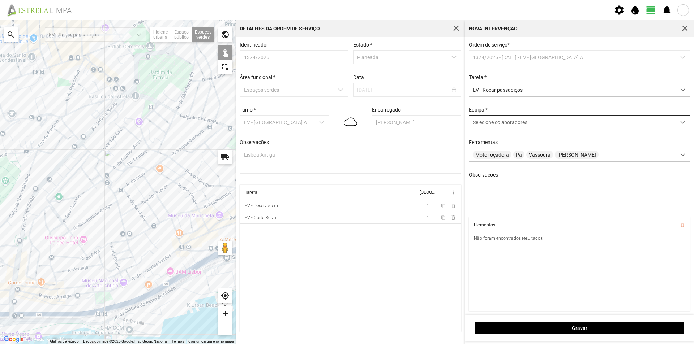
click at [489, 125] on span "Selecione colaboradores" at bounding box center [500, 123] width 55 height 6
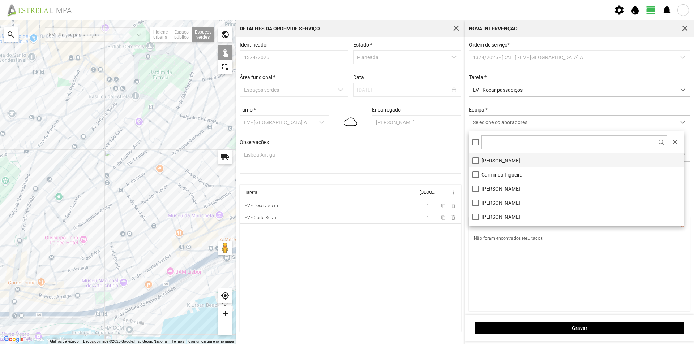
click at [496, 162] on li "[PERSON_NAME]" at bounding box center [576, 161] width 215 height 14
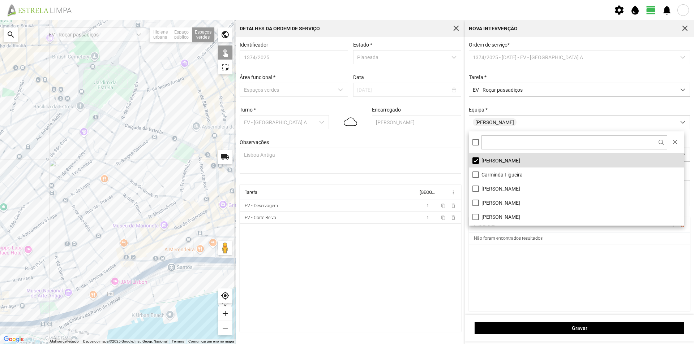
drag, startPoint x: 153, startPoint y: 145, endPoint x: 112, endPoint y: 150, distance: 41.1
click at [112, 150] on div at bounding box center [118, 182] width 236 height 324
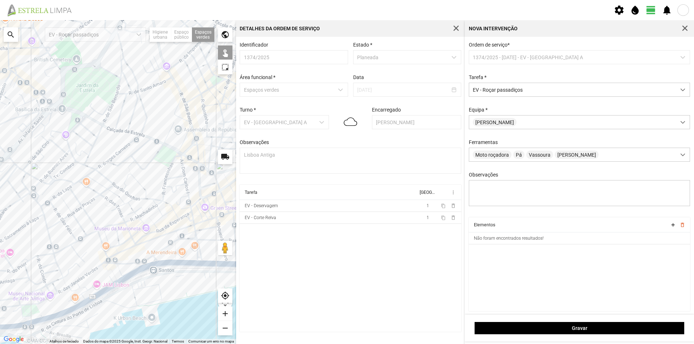
click at [165, 159] on div at bounding box center [118, 182] width 236 height 324
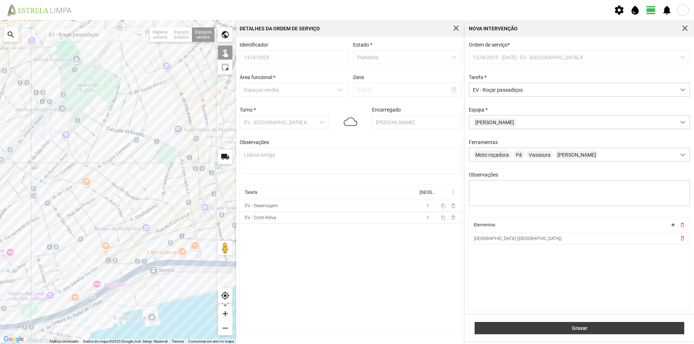
click at [528, 332] on button "Gravar" at bounding box center [579, 328] width 210 height 12
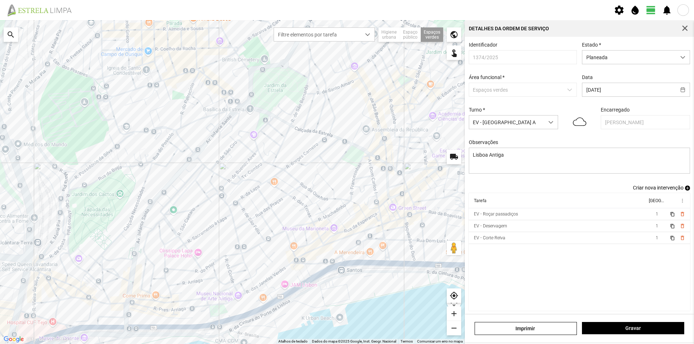
click at [685, 191] on span "add" at bounding box center [687, 188] width 5 height 5
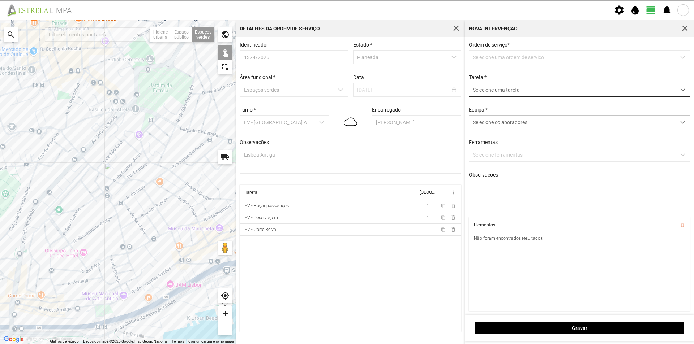
click at [485, 91] on span "Selecione uma tarefa" at bounding box center [572, 89] width 207 height 13
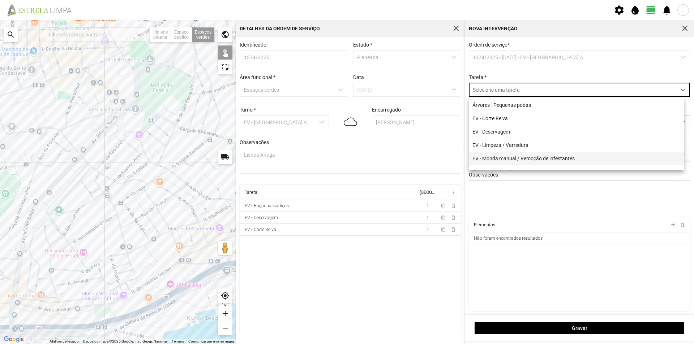
click at [552, 161] on li "EV - Monda manual / Remoção de infestantes" at bounding box center [576, 158] width 215 height 13
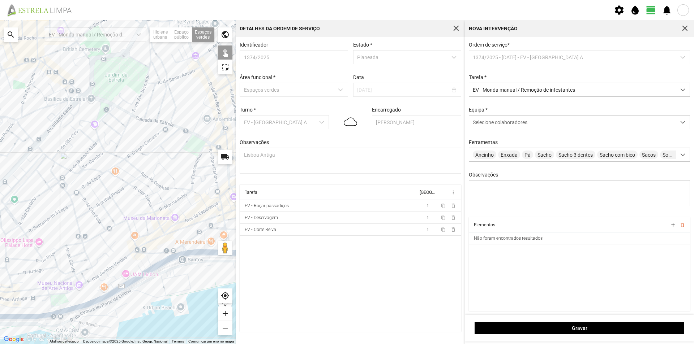
drag, startPoint x: 194, startPoint y: 158, endPoint x: 149, endPoint y: 147, distance: 46.1
click at [149, 147] on div at bounding box center [118, 182] width 236 height 324
click at [201, 147] on div at bounding box center [118, 182] width 236 height 324
click at [500, 125] on span "Selecione colaboradores" at bounding box center [500, 123] width 55 height 6
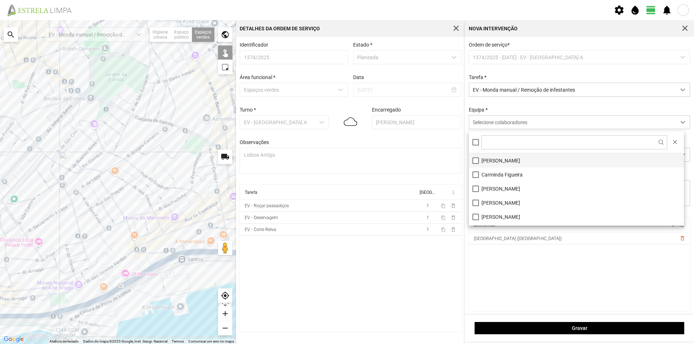
click at [502, 167] on li "[PERSON_NAME]" at bounding box center [576, 161] width 215 height 14
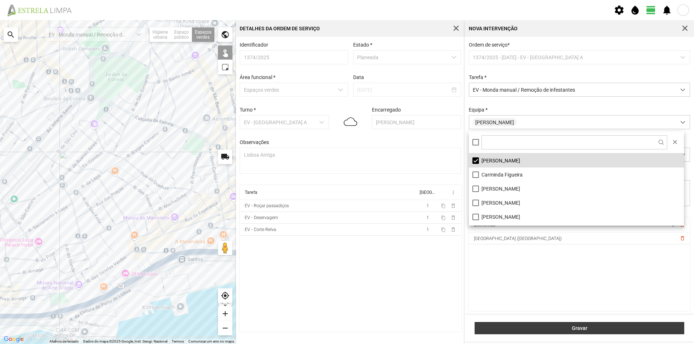
click at [583, 327] on span "Gravar" at bounding box center [579, 329] width 202 height 6
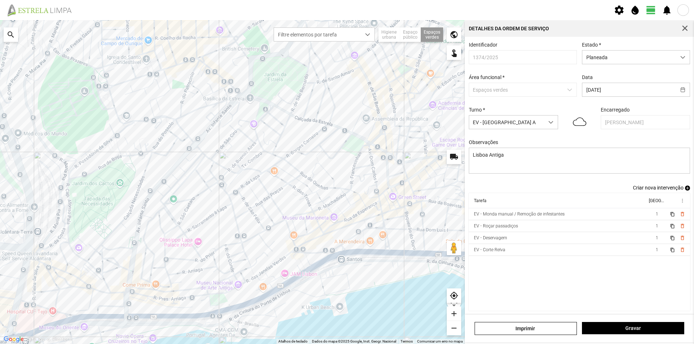
click at [685, 191] on span "add" at bounding box center [687, 188] width 5 height 5
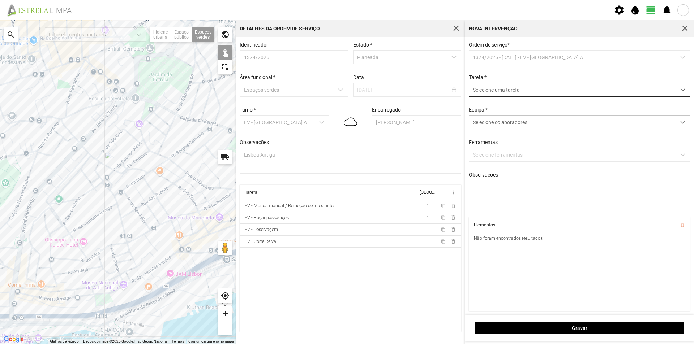
click at [488, 89] on span "Selecione uma tarefa" at bounding box center [572, 89] width 207 height 13
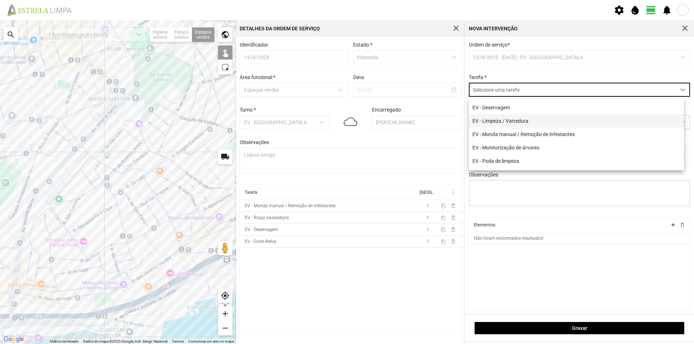
scroll to position [36, 0]
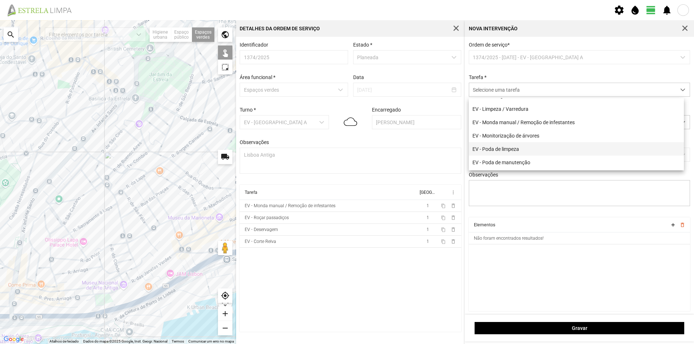
click at [511, 151] on li "EV - Poda de limpeza" at bounding box center [576, 148] width 215 height 13
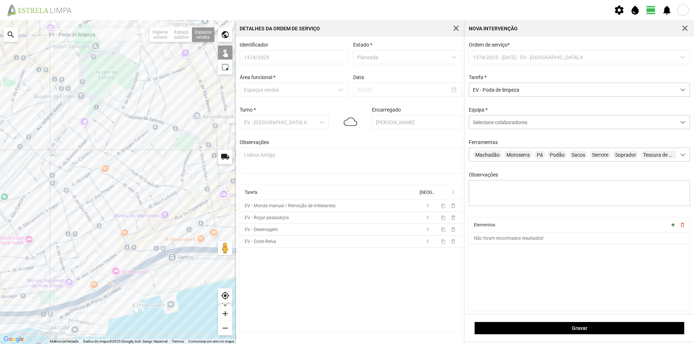
drag, startPoint x: 190, startPoint y: 127, endPoint x: 139, endPoint y: 124, distance: 50.3
click at [135, 124] on div at bounding box center [118, 182] width 236 height 324
click at [181, 143] on div at bounding box center [118, 182] width 236 height 324
click at [501, 125] on span "Selecione colaboradores" at bounding box center [500, 123] width 55 height 6
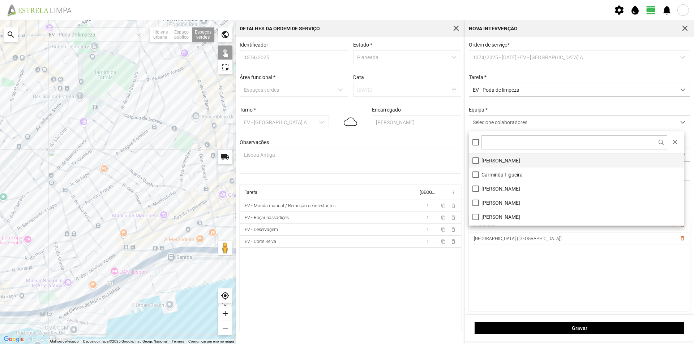
click at [501, 164] on li "[PERSON_NAME]" at bounding box center [576, 161] width 215 height 14
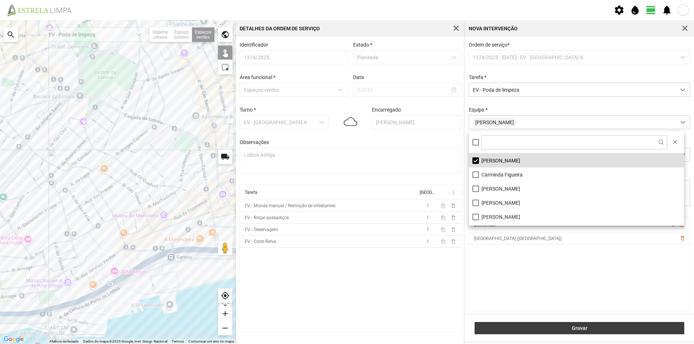
click at [532, 328] on span "Gravar" at bounding box center [579, 329] width 202 height 6
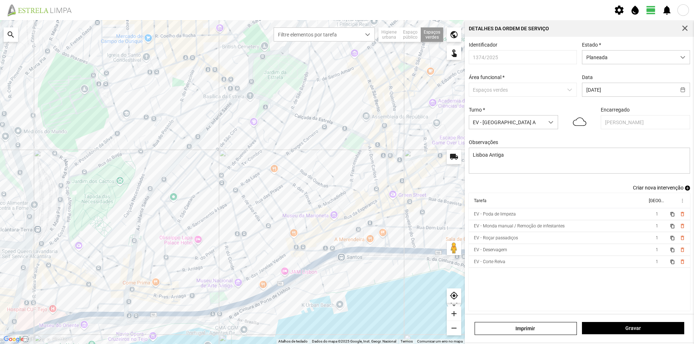
click at [685, 191] on span "add" at bounding box center [687, 188] width 5 height 5
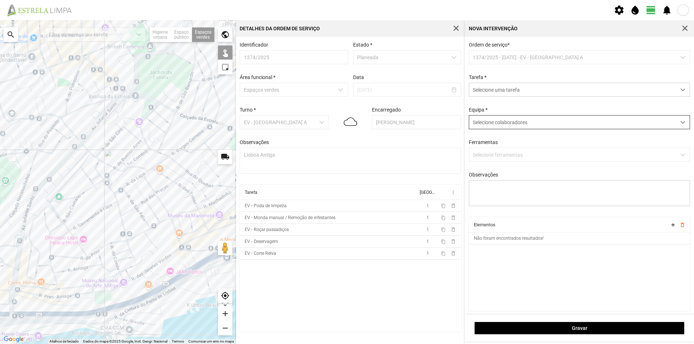
click at [492, 124] on span "Selecione colaboradores" at bounding box center [500, 123] width 55 height 6
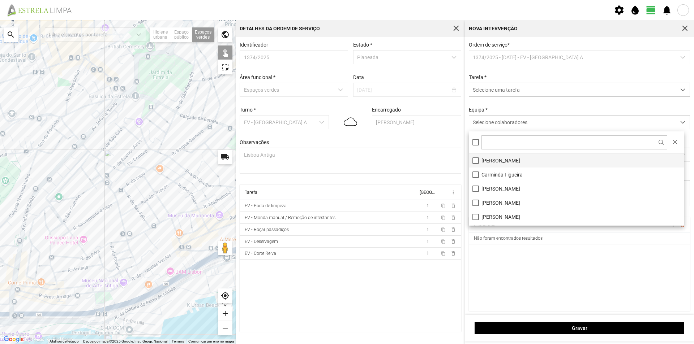
click at [492, 162] on li "[PERSON_NAME]" at bounding box center [576, 161] width 215 height 14
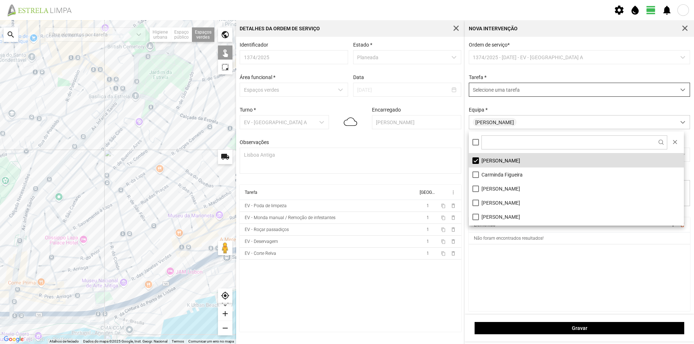
click at [495, 90] on span "Selecione uma tarefa" at bounding box center [572, 89] width 207 height 13
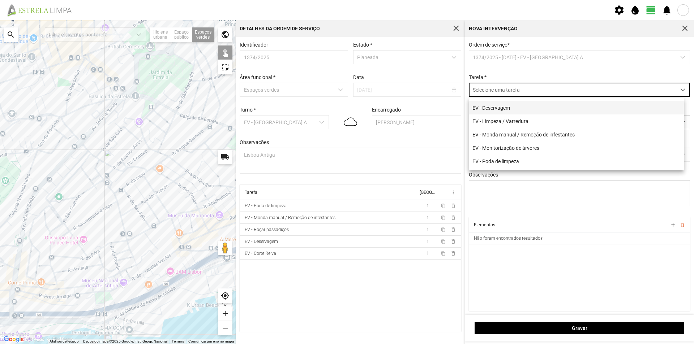
scroll to position [36, 0]
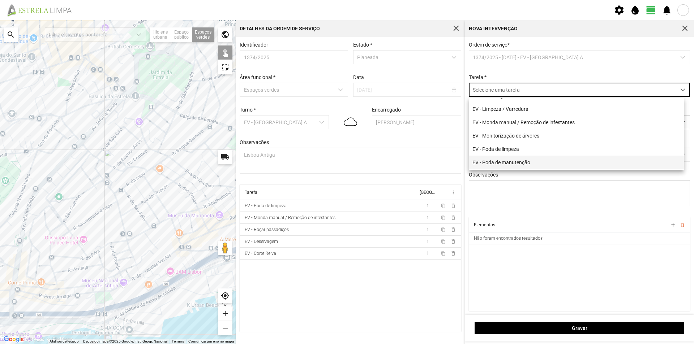
click at [521, 165] on li "EV - Poda de manutenção" at bounding box center [576, 162] width 215 height 13
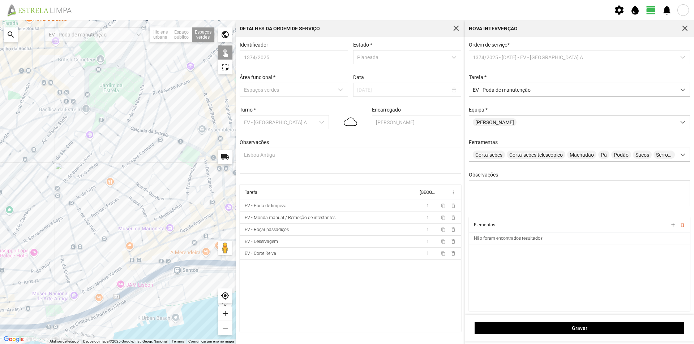
drag, startPoint x: 153, startPoint y: 141, endPoint x: 103, endPoint y: 155, distance: 52.1
click at [103, 155] on div at bounding box center [118, 182] width 236 height 324
click at [182, 160] on div at bounding box center [118, 182] width 236 height 324
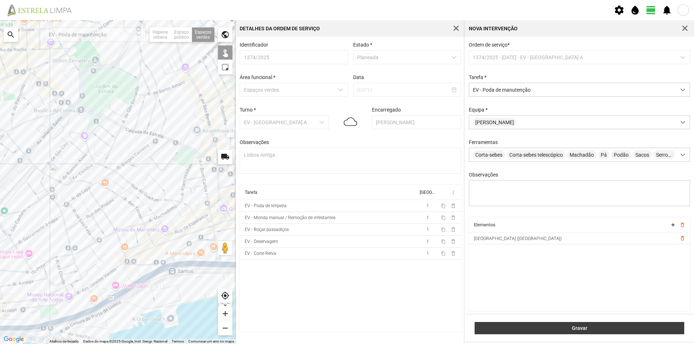
click at [555, 325] on button "Gravar" at bounding box center [579, 328] width 210 height 12
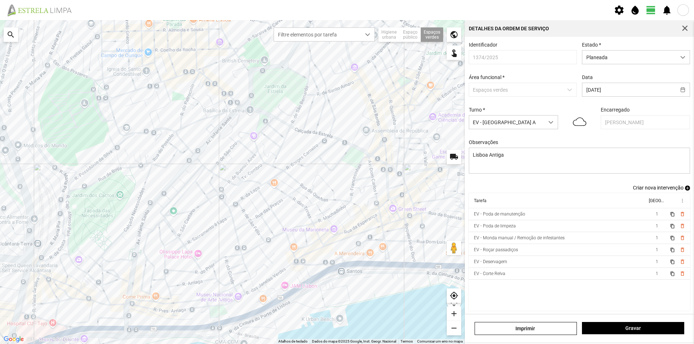
click at [685, 191] on span "add" at bounding box center [687, 188] width 5 height 5
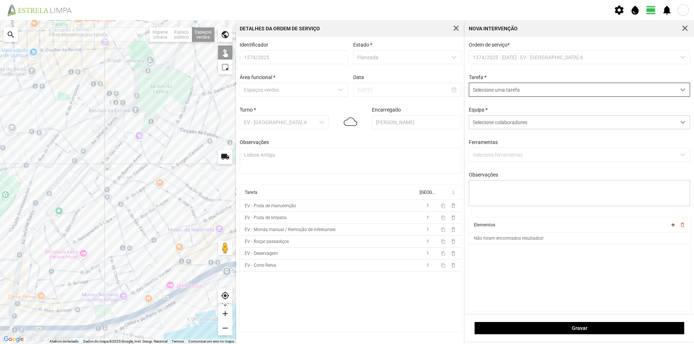
click at [498, 91] on span "Selecione uma tarefa" at bounding box center [572, 89] width 207 height 13
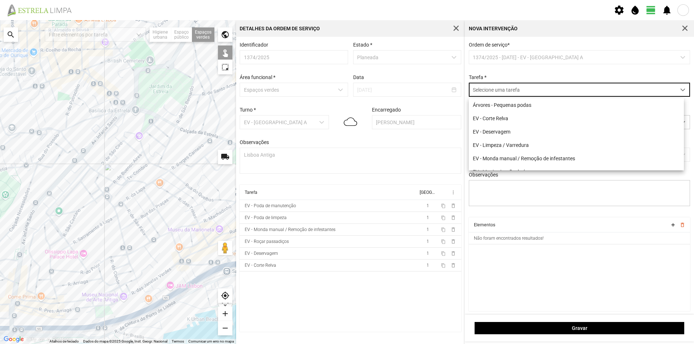
scroll to position [4, 32]
click at [520, 146] on li "EV - Limpeza / Varredura" at bounding box center [576, 144] width 215 height 13
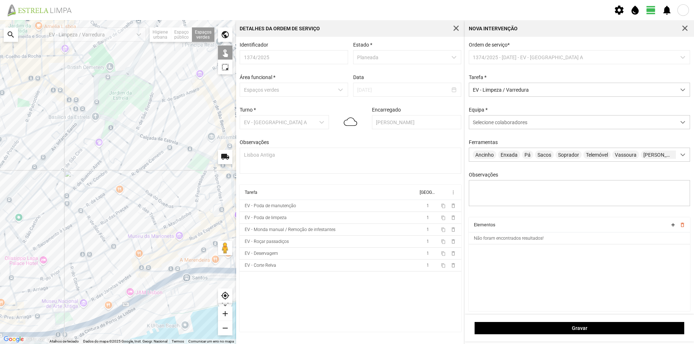
drag, startPoint x: 186, startPoint y: 199, endPoint x: 132, endPoint y: 203, distance: 55.1
click at [132, 203] on div at bounding box center [118, 182] width 236 height 324
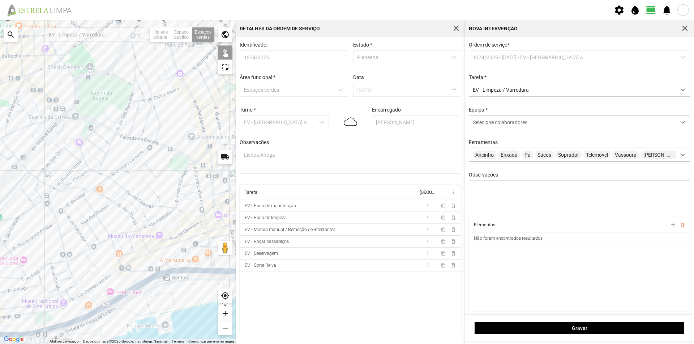
click at [178, 164] on div at bounding box center [118, 182] width 236 height 324
click at [477, 125] on span "Selecione colaboradores" at bounding box center [500, 123] width 55 height 6
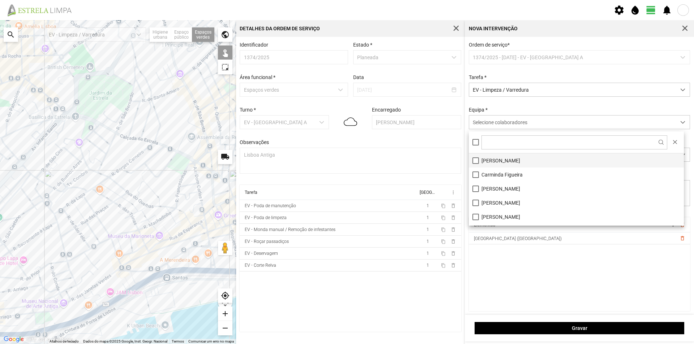
click at [491, 162] on li "[PERSON_NAME]" at bounding box center [576, 161] width 215 height 14
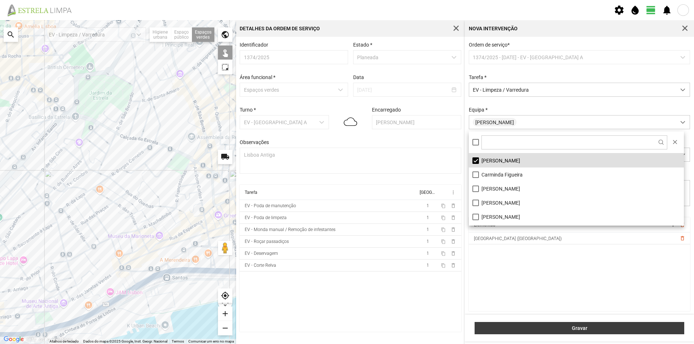
click at [539, 328] on span "Gravar" at bounding box center [579, 329] width 202 height 6
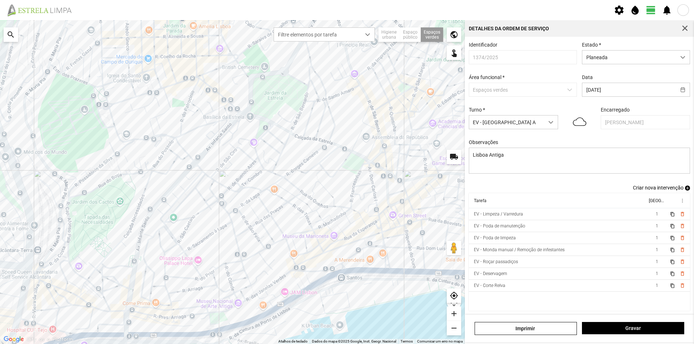
click at [685, 191] on span "add" at bounding box center [687, 188] width 5 height 5
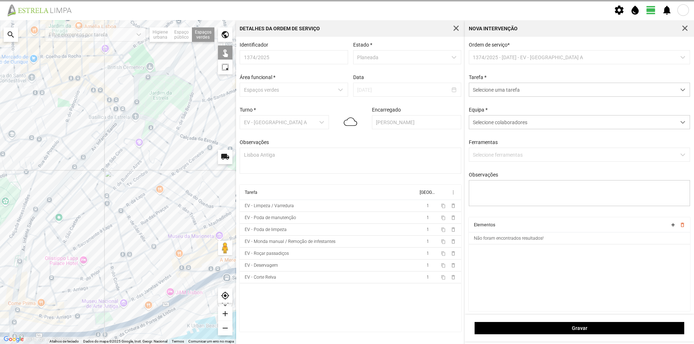
click at [509, 60] on p-dropdown "1374/2025 - [DATE] - EV - [GEOGRAPHIC_DATA] A" at bounding box center [579, 57] width 221 height 14
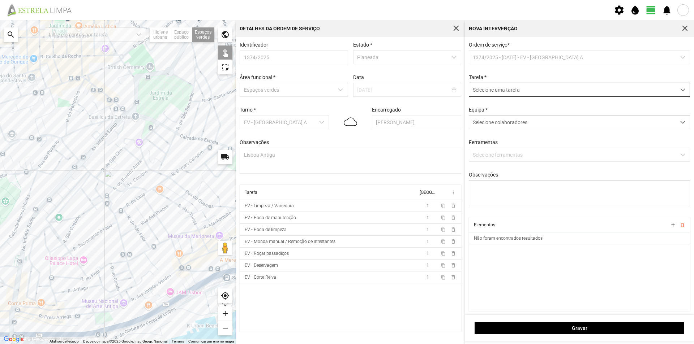
click at [503, 89] on span "Selecione uma tarefa" at bounding box center [572, 89] width 207 height 13
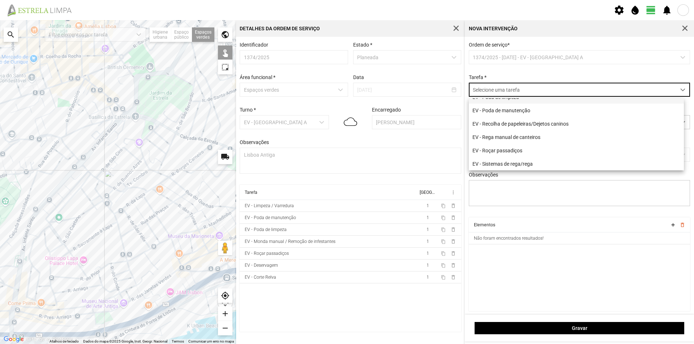
scroll to position [93, 0]
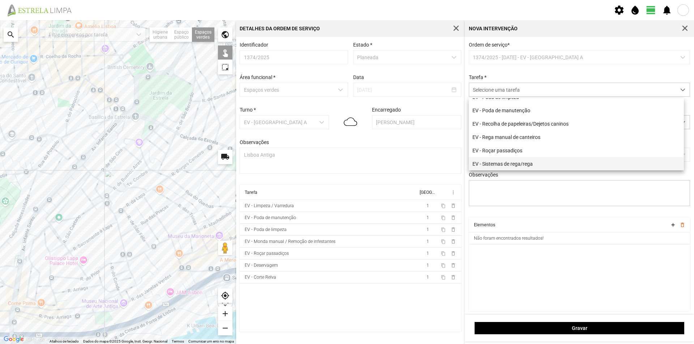
click at [529, 165] on li "EV - Sistemas de rega/rega" at bounding box center [576, 163] width 215 height 13
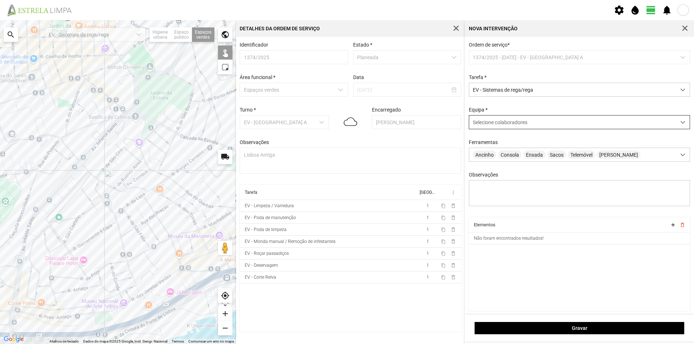
click at [496, 125] on span "Selecione colaboradores" at bounding box center [500, 123] width 55 height 6
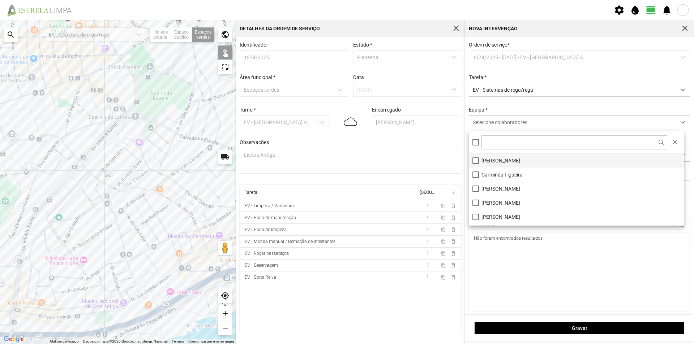
click at [500, 160] on li "[PERSON_NAME]" at bounding box center [576, 161] width 215 height 14
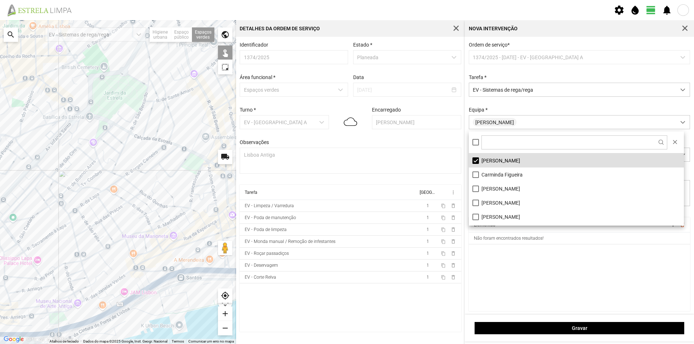
drag, startPoint x: 205, startPoint y: 177, endPoint x: 155, endPoint y: 177, distance: 49.9
click at [155, 177] on div at bounding box center [118, 182] width 236 height 324
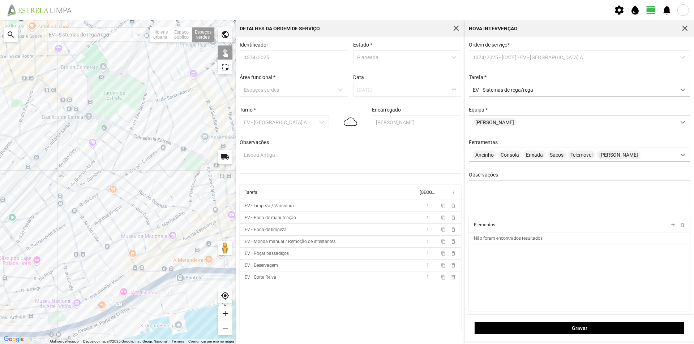
click at [192, 167] on div at bounding box center [118, 182] width 236 height 324
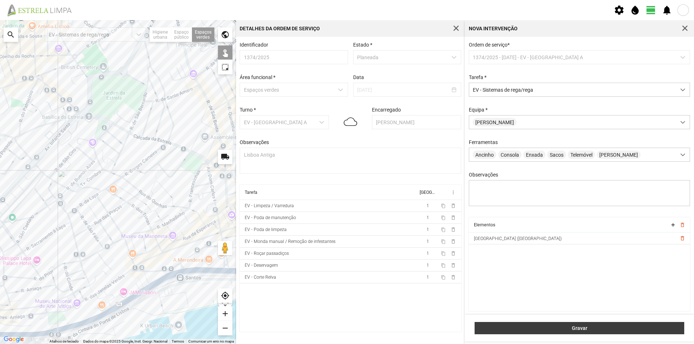
click at [545, 330] on span "Gravar" at bounding box center [579, 329] width 202 height 6
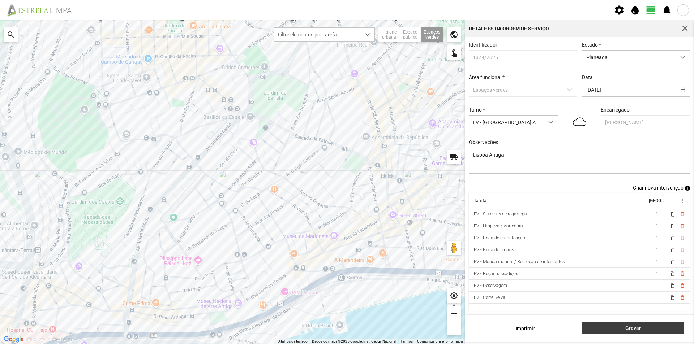
click at [623, 327] on span "Gravar" at bounding box center [633, 329] width 95 height 6
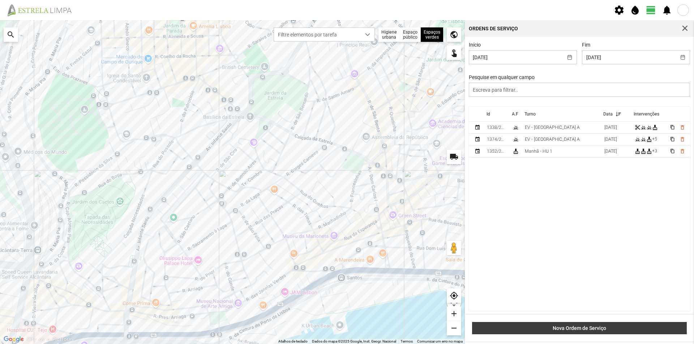
click at [568, 329] on span "Nova Ordem de Serviço" at bounding box center [579, 329] width 207 height 6
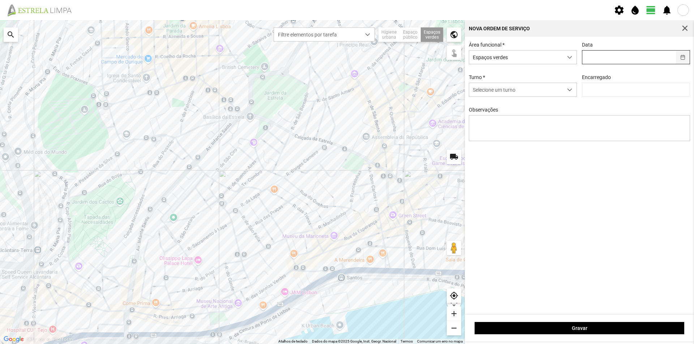
click at [686, 56] on button "button" at bounding box center [683, 57] width 14 height 13
click at [611, 154] on span "24" at bounding box center [616, 153] width 12 height 12
type input "[DATE]"
click at [525, 91] on span "Selecione um turno" at bounding box center [516, 89] width 94 height 13
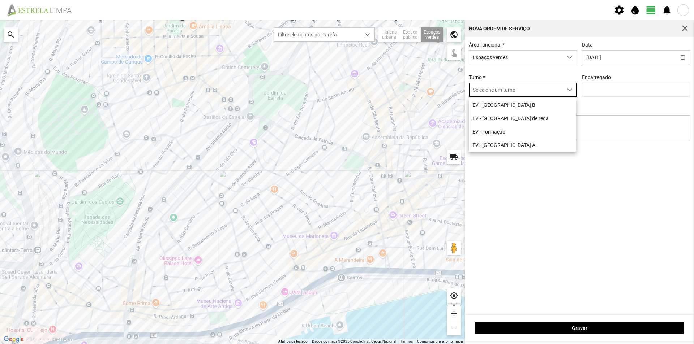
scroll to position [4, 32]
click at [508, 145] on li "EV - [GEOGRAPHIC_DATA] A" at bounding box center [522, 144] width 107 height 13
type input "[PERSON_NAME]"
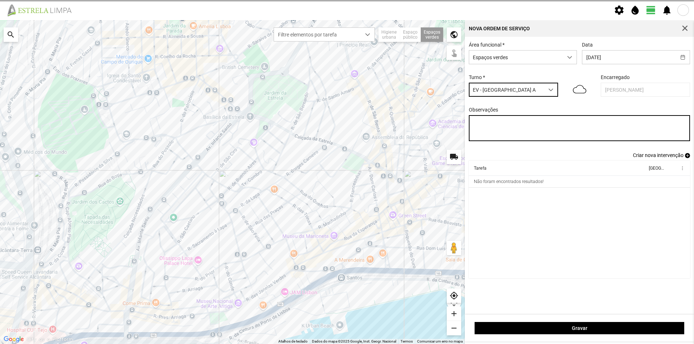
click at [503, 124] on textarea "Observações" at bounding box center [579, 128] width 221 height 26
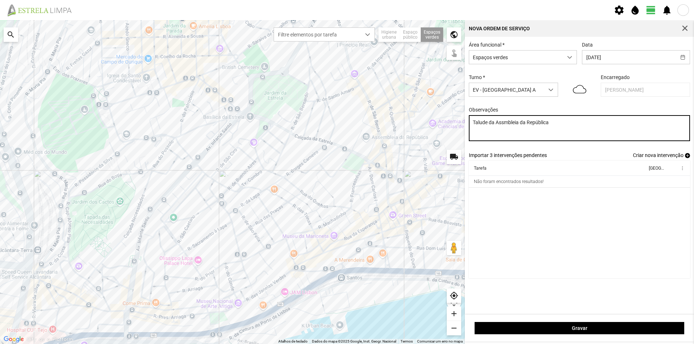
type textarea "Talude da Assmbleia da República"
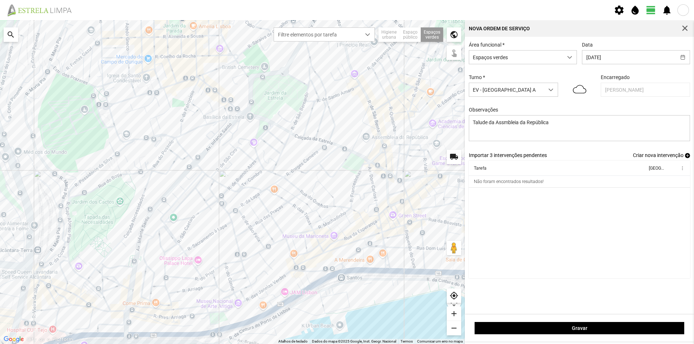
click at [526, 238] on cdk-virtual-scroll-viewport "Tarefa Equipa more_vert Não foram encontrados resultados!" at bounding box center [579, 220] width 221 height 118
click at [687, 156] on span "add" at bounding box center [687, 155] width 5 height 5
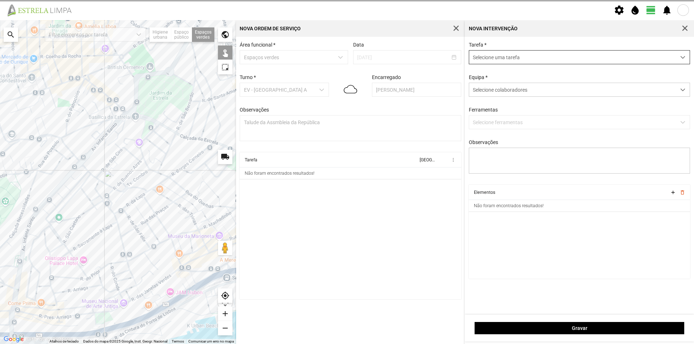
click at [503, 58] on span "Selecione uma tarefa" at bounding box center [572, 57] width 207 height 13
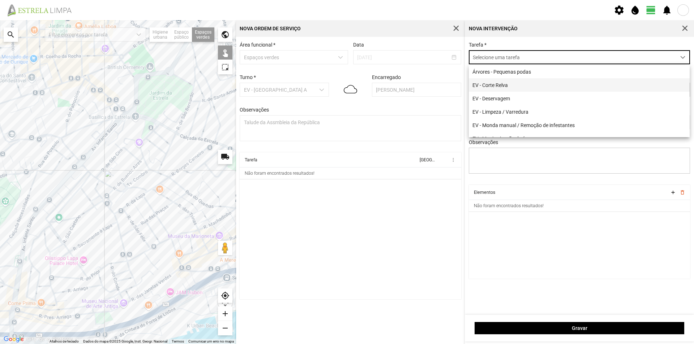
click at [512, 90] on li "EV - Corte Relva" at bounding box center [579, 84] width 221 height 13
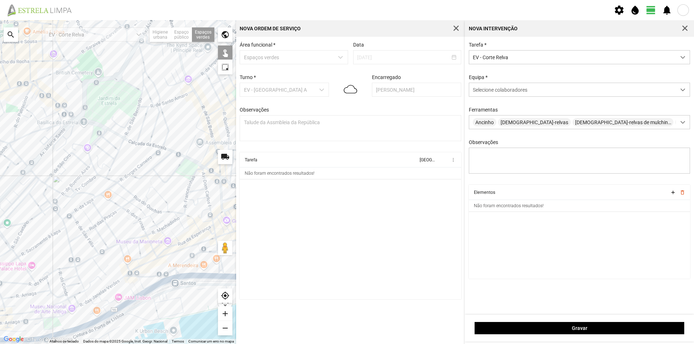
drag, startPoint x: 210, startPoint y: 171, endPoint x: 158, endPoint y: 176, distance: 52.3
click at [158, 176] on div at bounding box center [118, 182] width 236 height 324
click at [207, 155] on div at bounding box center [118, 182] width 236 height 324
click at [491, 91] on span "Selecione colaboradores" at bounding box center [500, 90] width 55 height 6
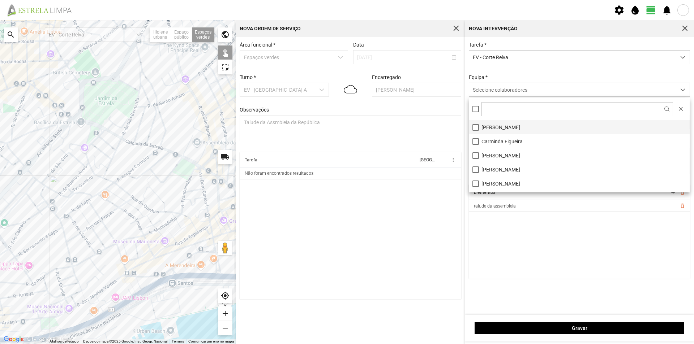
click at [488, 127] on li "[PERSON_NAME]" at bounding box center [579, 127] width 221 height 14
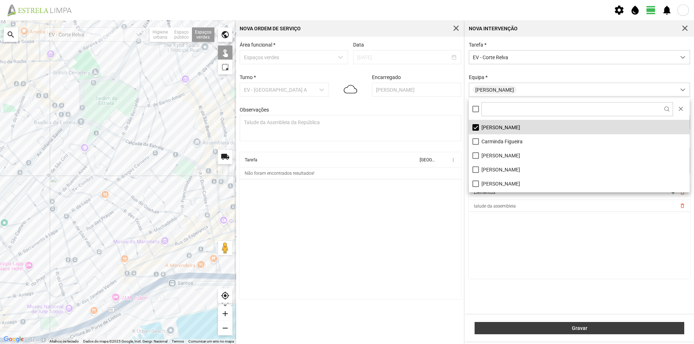
click at [536, 326] on span "Gravar" at bounding box center [579, 329] width 202 height 6
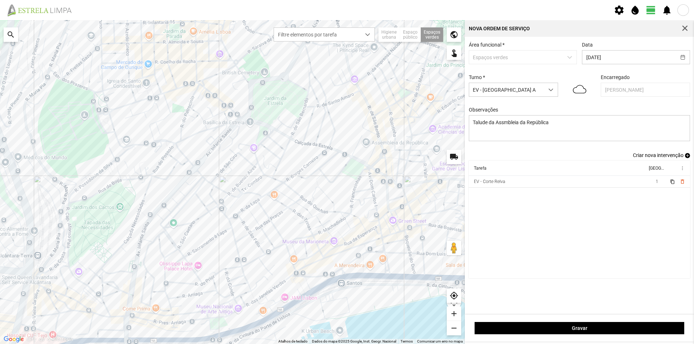
click at [688, 158] on span "add" at bounding box center [687, 155] width 5 height 5
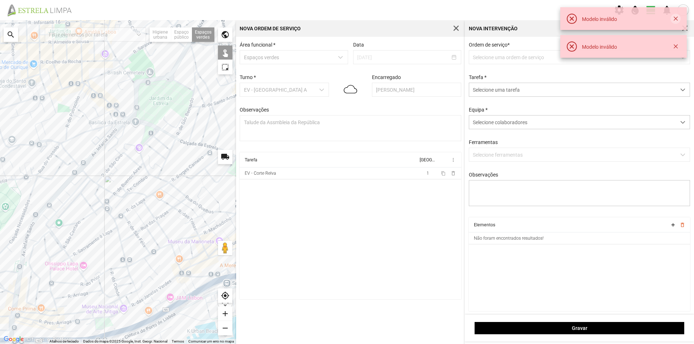
click at [677, 17] on button "button" at bounding box center [675, 19] width 10 height 10
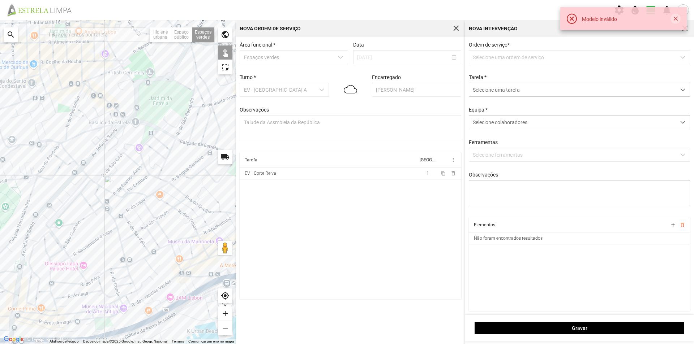
click at [671, 18] on button "button" at bounding box center [675, 19] width 10 height 10
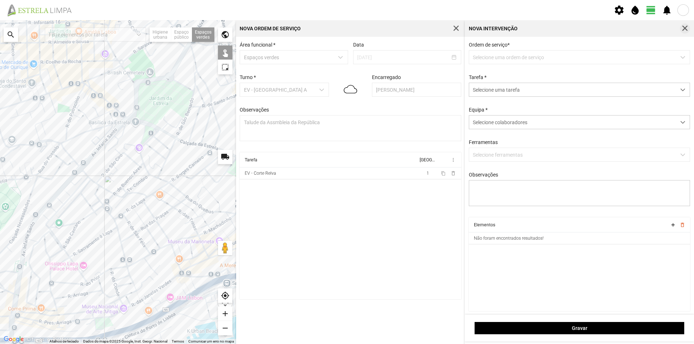
click at [684, 29] on span "button" at bounding box center [684, 28] width 7 height 7
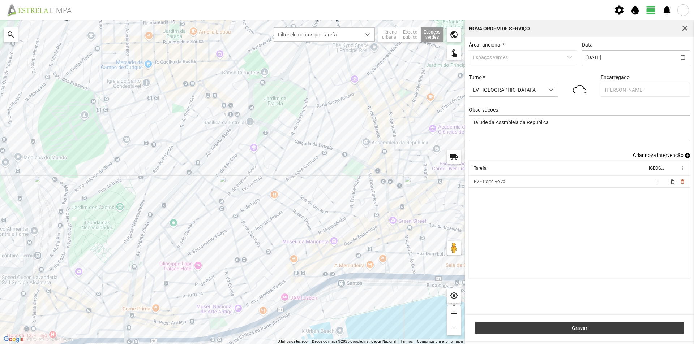
click at [535, 330] on span "Gravar" at bounding box center [579, 329] width 202 height 6
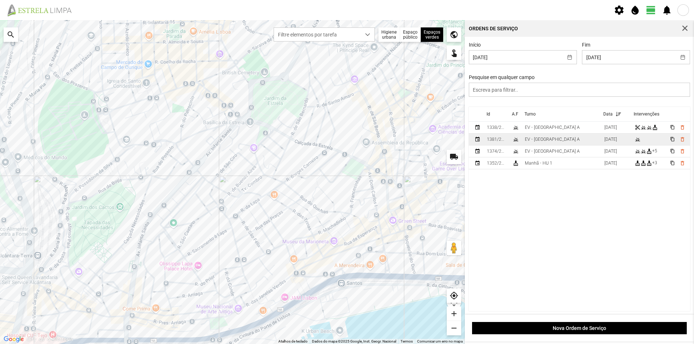
click at [555, 139] on td "EV - [GEOGRAPHIC_DATA] A" at bounding box center [561, 140] width 79 height 12
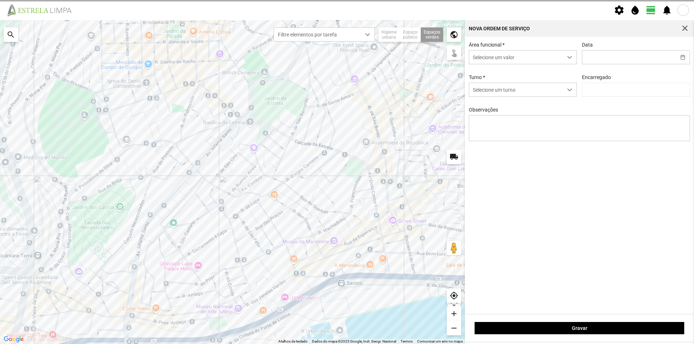
type input "[DATE]"
type textarea "Talude da Assmbleia da República"
type input "[PERSON_NAME]"
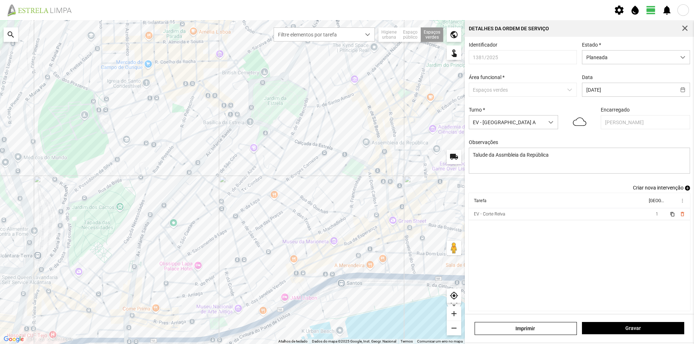
click at [685, 191] on span "add" at bounding box center [687, 188] width 5 height 5
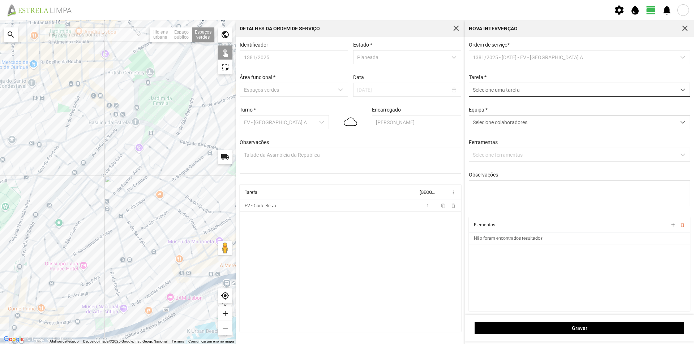
click at [537, 93] on span "Selecione uma tarefa" at bounding box center [572, 89] width 207 height 13
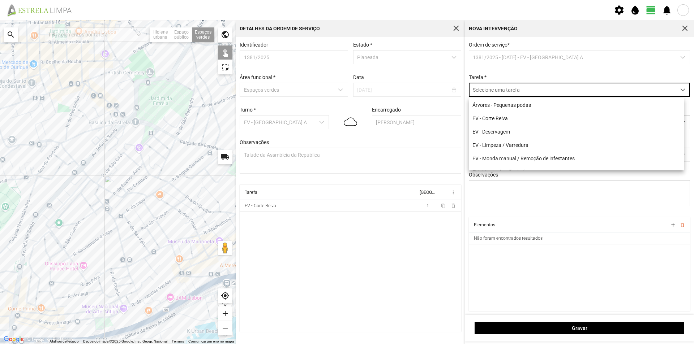
scroll to position [4, 32]
click at [521, 131] on li "EV - Deservagem" at bounding box center [576, 131] width 215 height 13
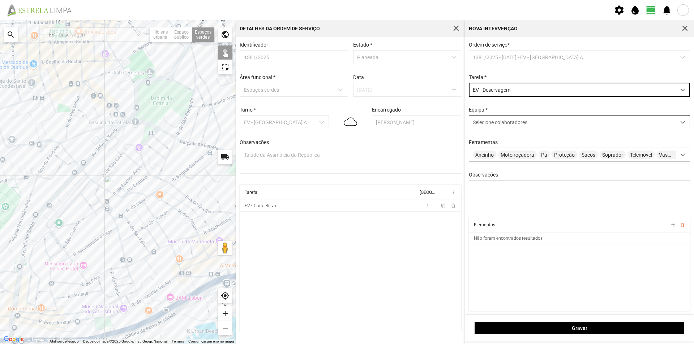
click at [518, 128] on div "Selecione colaboradores" at bounding box center [572, 122] width 207 height 13
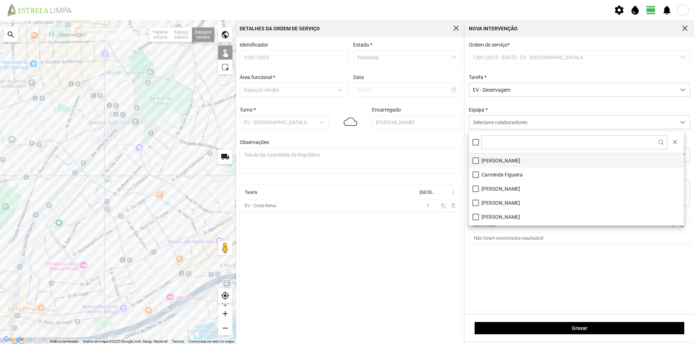
click at [502, 163] on li "[PERSON_NAME]" at bounding box center [576, 161] width 215 height 14
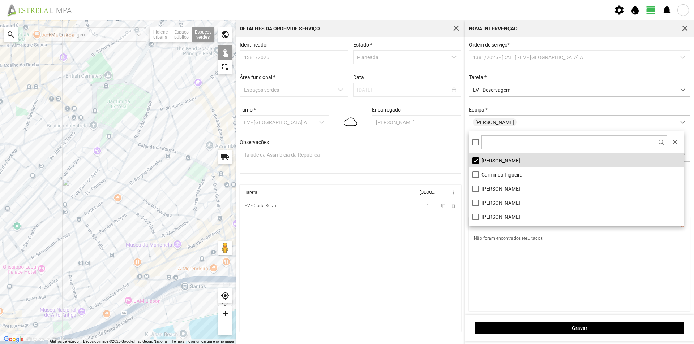
drag, startPoint x: 198, startPoint y: 140, endPoint x: 155, endPoint y: 145, distance: 42.9
click at [155, 145] on div at bounding box center [118, 182] width 236 height 324
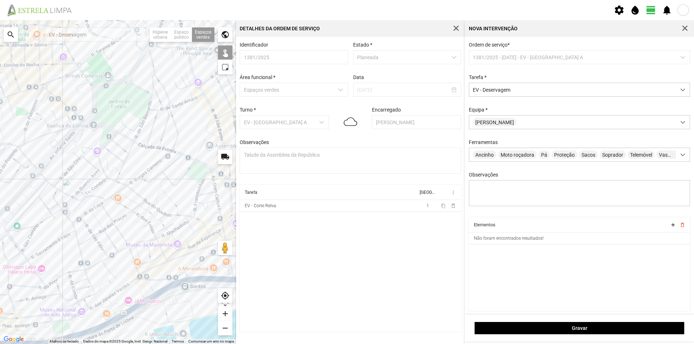
click at [215, 165] on div at bounding box center [118, 182] width 236 height 324
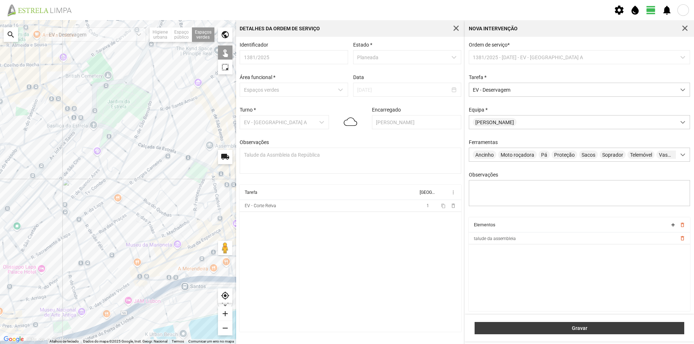
click at [535, 327] on span "Gravar" at bounding box center [579, 329] width 202 height 6
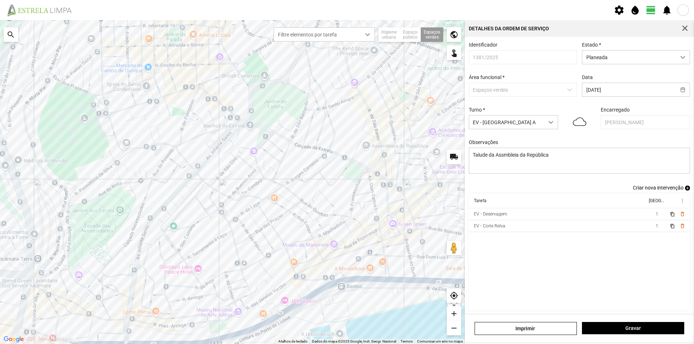
click at [685, 191] on span "add" at bounding box center [687, 188] width 5 height 5
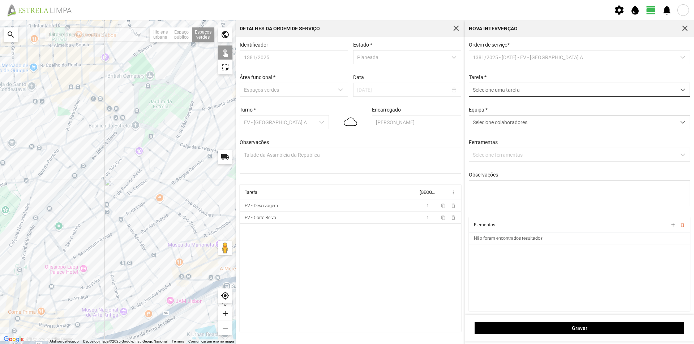
click at [499, 90] on span "Selecione uma tarefa" at bounding box center [572, 89] width 207 height 13
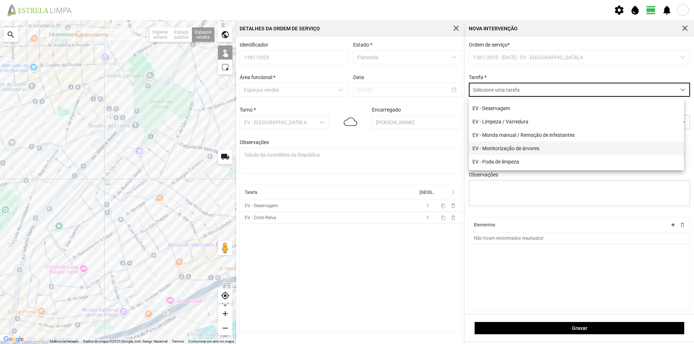
scroll to position [36, 0]
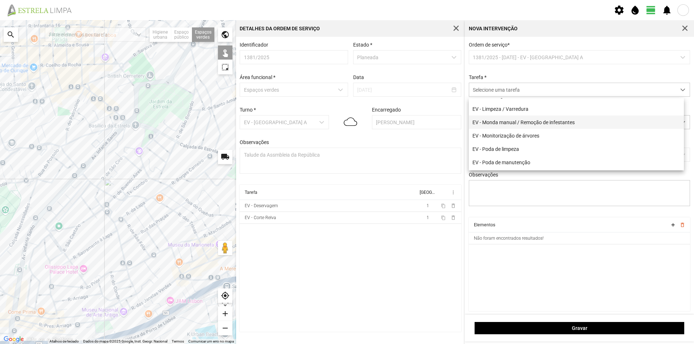
click at [514, 124] on li "EV - Monda manual / Remoção de infestantes" at bounding box center [576, 122] width 215 height 13
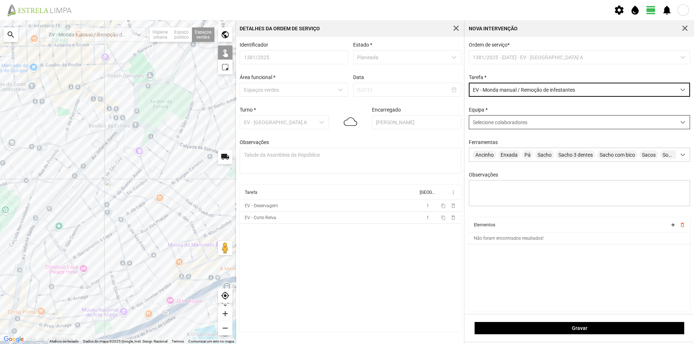
click at [492, 129] on div "Selecione colaboradores" at bounding box center [572, 122] width 207 height 13
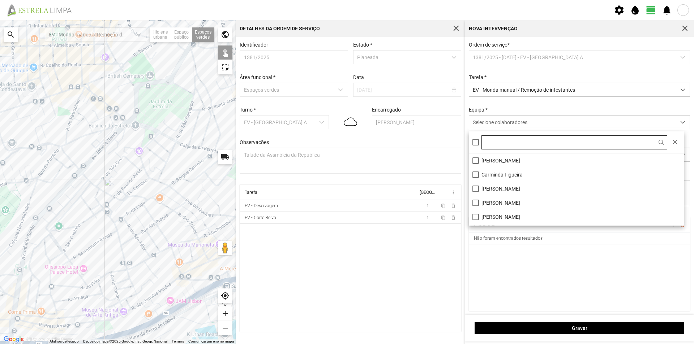
scroll to position [4, 32]
click at [491, 159] on li "[PERSON_NAME]" at bounding box center [576, 161] width 215 height 14
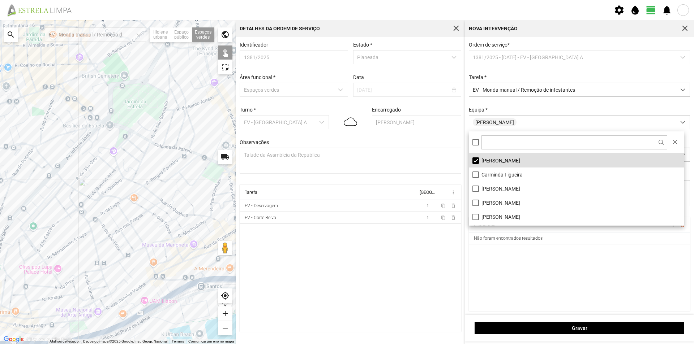
drag, startPoint x: 216, startPoint y: 153, endPoint x: 150, endPoint y: 153, distance: 66.5
click at [150, 153] on div at bounding box center [118, 182] width 236 height 324
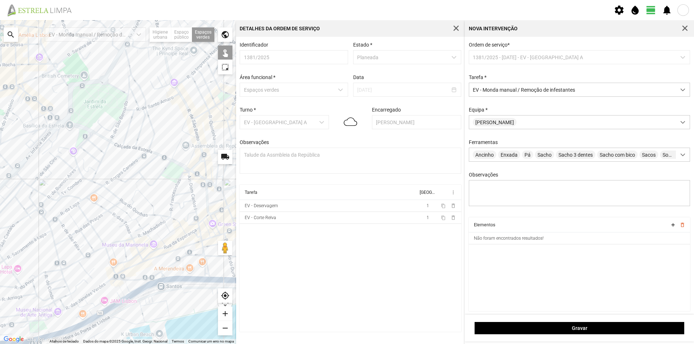
click at [194, 157] on div at bounding box center [118, 182] width 236 height 324
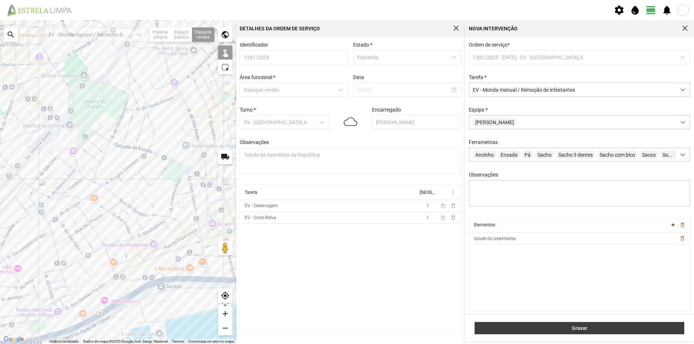
click at [549, 330] on span "Gravar" at bounding box center [579, 329] width 202 height 6
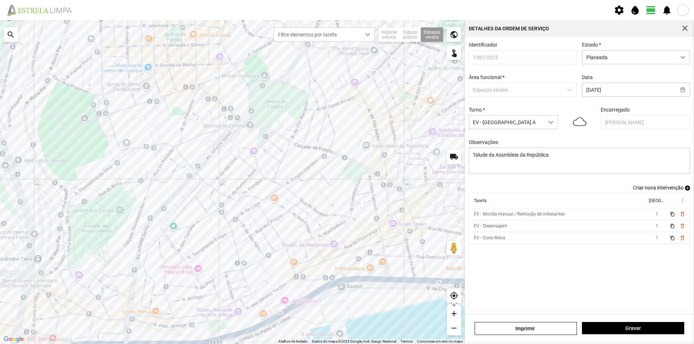
click at [685, 190] on span "add" at bounding box center [687, 188] width 5 height 5
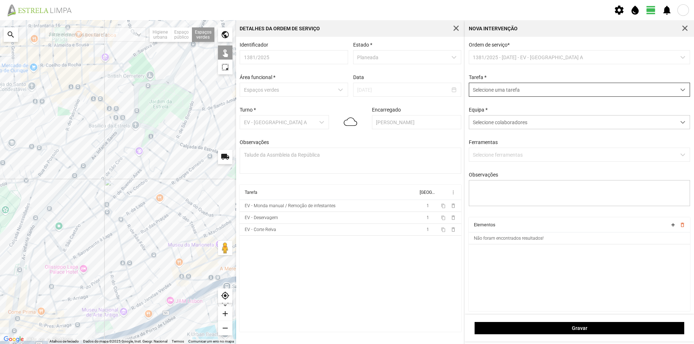
click at [506, 93] on span "Selecione uma tarefa" at bounding box center [572, 89] width 207 height 13
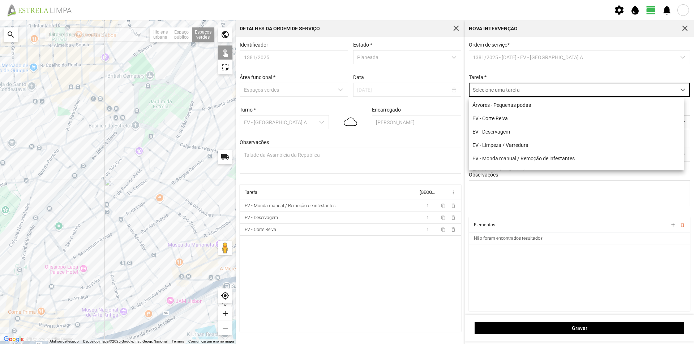
scroll to position [4, 32]
click at [514, 144] on li "EV - Limpeza / Varredura" at bounding box center [576, 144] width 215 height 13
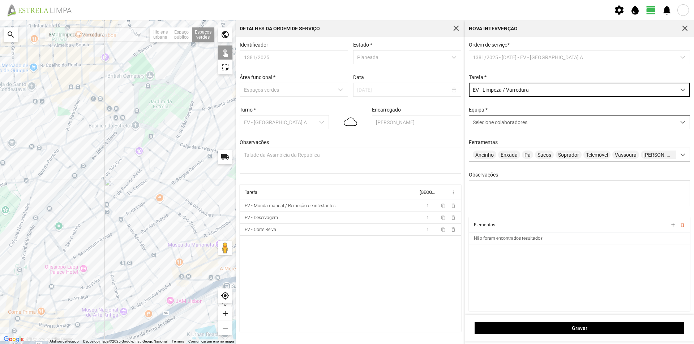
click at [500, 121] on span "Selecione colaboradores" at bounding box center [500, 123] width 55 height 6
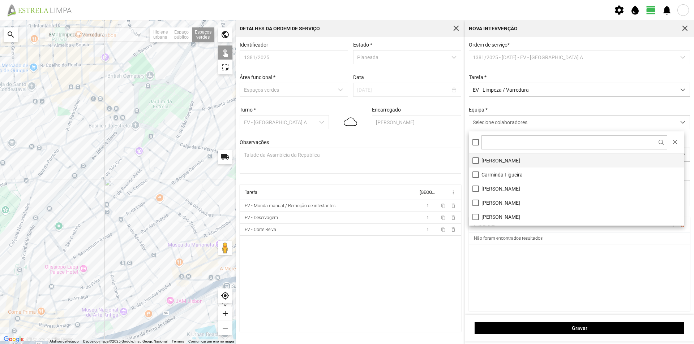
click at [491, 160] on li "[PERSON_NAME]" at bounding box center [576, 161] width 215 height 14
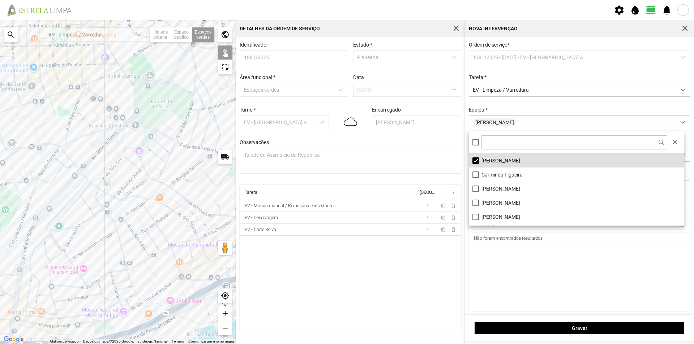
click at [495, 277] on cdk-virtual-scroll-viewport "Elementos add delete_outline Não foram encontrados resultados!" at bounding box center [579, 265] width 221 height 94
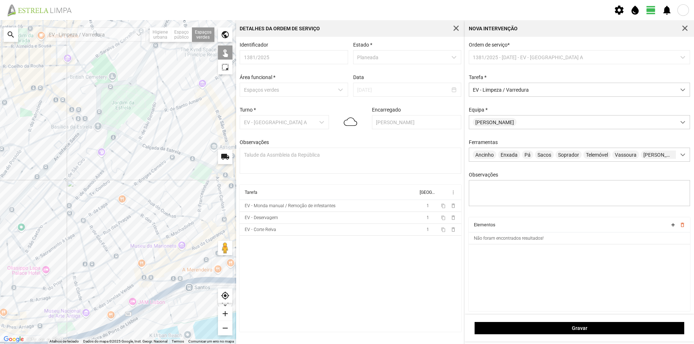
drag, startPoint x: 181, startPoint y: 164, endPoint x: 136, endPoint y: 166, distance: 45.2
click at [137, 166] on div at bounding box center [118, 182] width 236 height 324
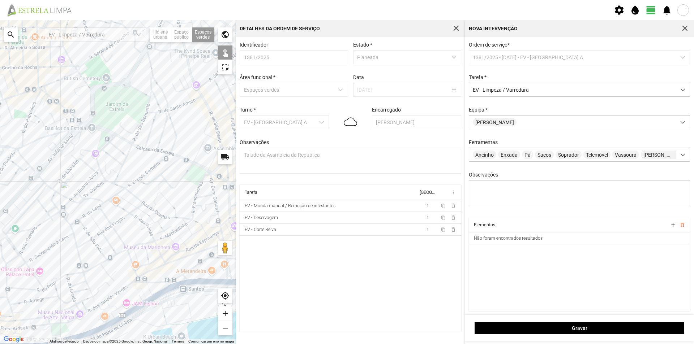
click at [214, 167] on div at bounding box center [118, 182] width 236 height 324
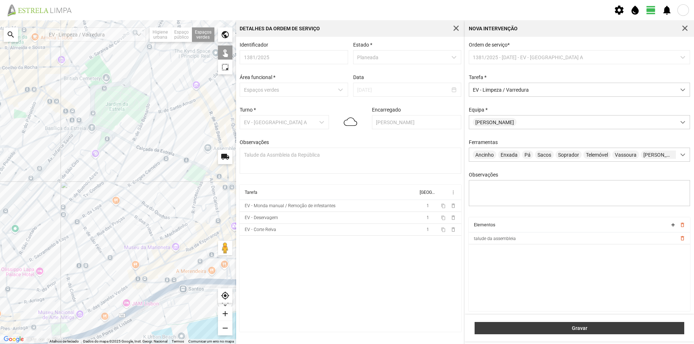
click at [542, 327] on span "Gravar" at bounding box center [579, 329] width 202 height 6
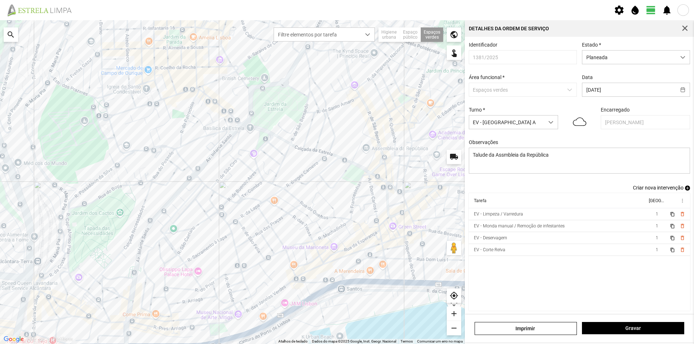
click at [685, 189] on span "add" at bounding box center [687, 188] width 5 height 5
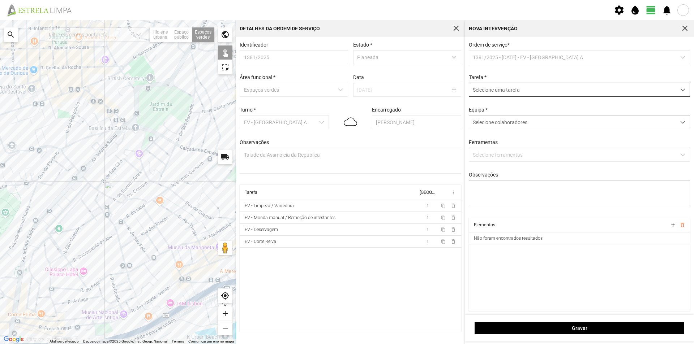
click at [522, 91] on span "Selecione uma tarefa" at bounding box center [572, 89] width 207 height 13
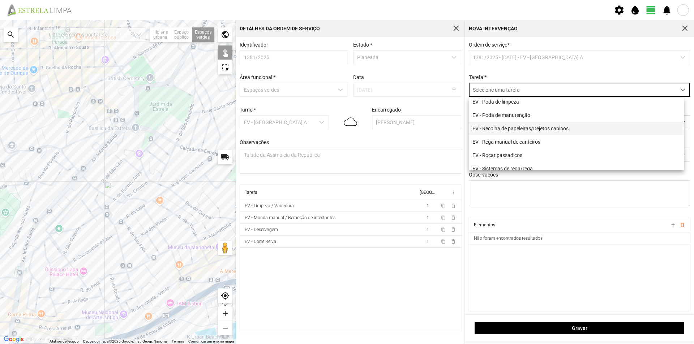
scroll to position [93, 0]
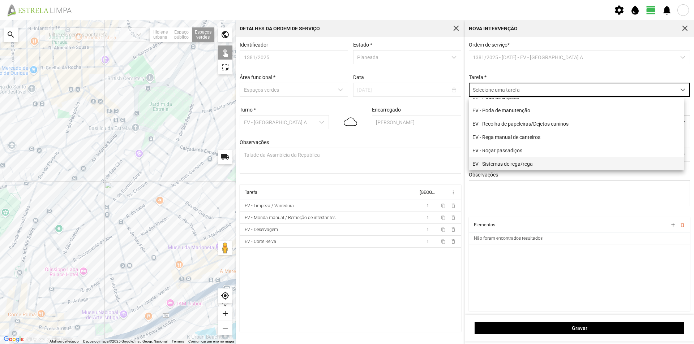
click at [536, 163] on li "EV - Sistemas de rega/rega" at bounding box center [576, 163] width 215 height 13
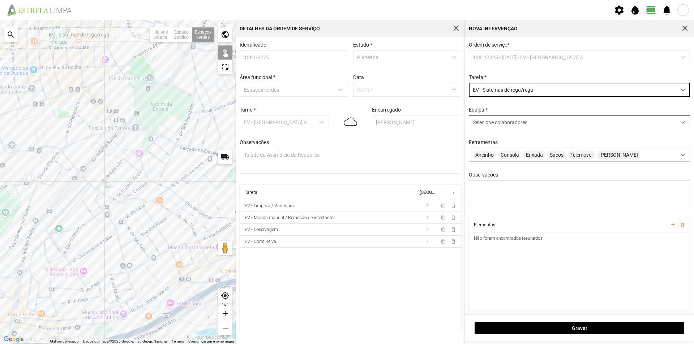
click at [494, 118] on div "Selecione colaboradores" at bounding box center [572, 122] width 207 height 13
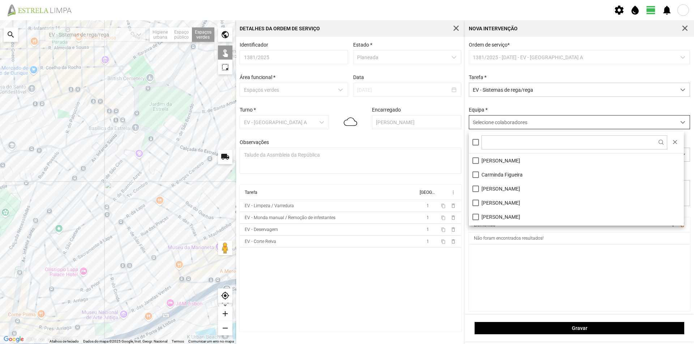
scroll to position [4, 32]
click at [501, 157] on li "[PERSON_NAME]" at bounding box center [576, 161] width 215 height 14
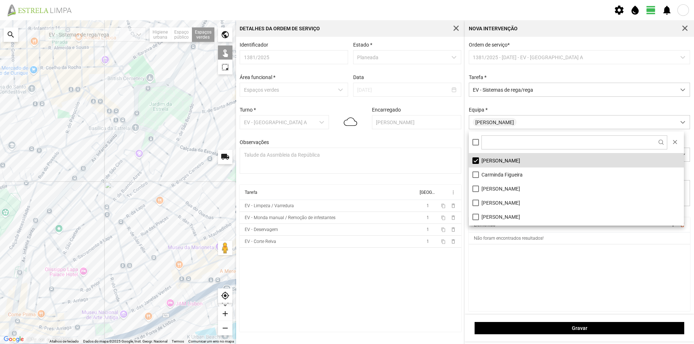
click at [521, 261] on cdk-virtual-scroll-viewport "Elementos add delete_outline Não foram encontrados resultados!" at bounding box center [579, 265] width 221 height 94
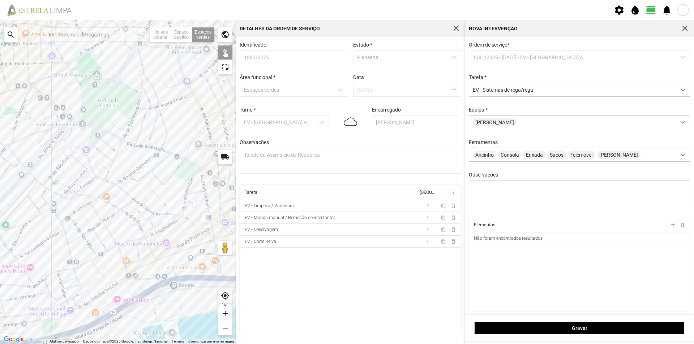
drag, startPoint x: 211, startPoint y: 164, endPoint x: 152, endPoint y: 160, distance: 59.8
click at [152, 160] on div at bounding box center [118, 182] width 236 height 324
click at [204, 156] on div at bounding box center [118, 182] width 236 height 324
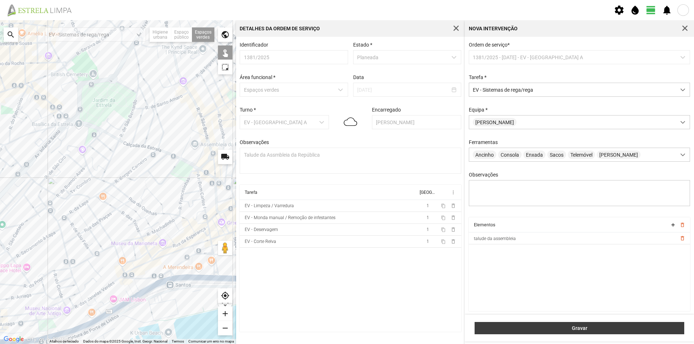
click at [539, 327] on span "Gravar" at bounding box center [579, 329] width 202 height 6
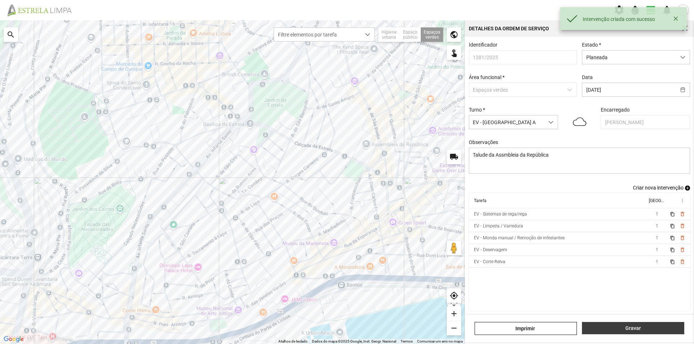
click at [602, 327] on span "Gravar" at bounding box center [633, 329] width 95 height 6
